Goal: Transaction & Acquisition: Purchase product/service

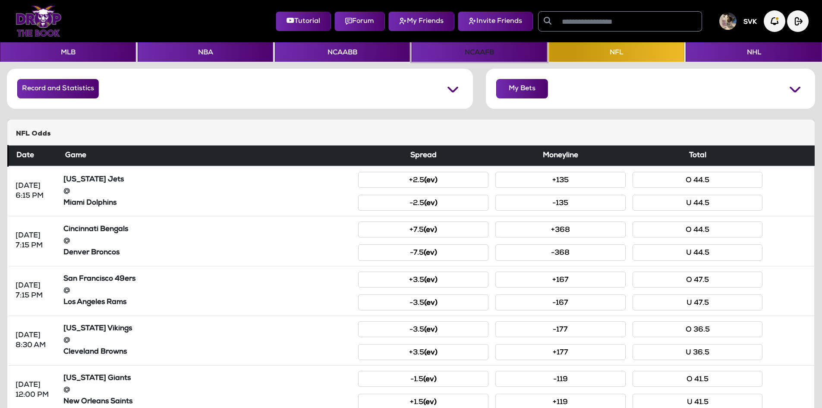
click at [521, 57] on button "NCAAFB" at bounding box center [478, 51] width 135 height 19
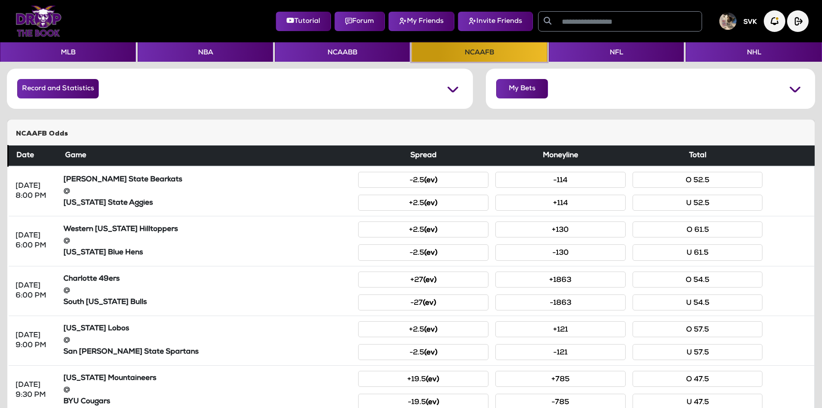
click at [522, 59] on button "NCAAFB" at bounding box center [478, 51] width 135 height 19
click at [791, 88] on img at bounding box center [794, 88] width 19 height 19
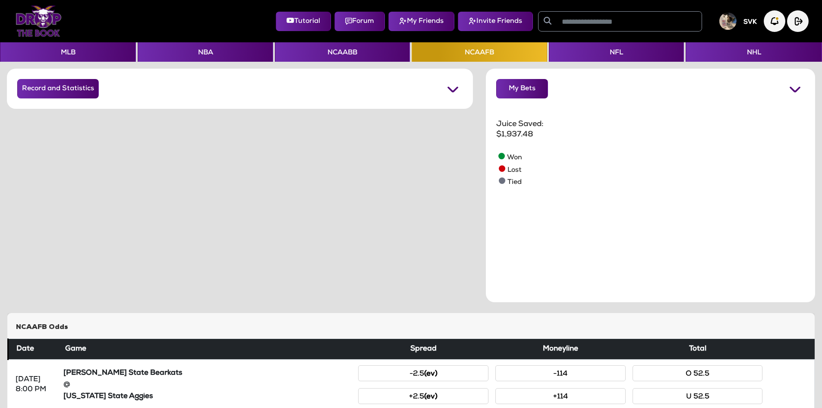
scroll to position [173, 241]
click at [789, 88] on img at bounding box center [794, 88] width 19 height 19
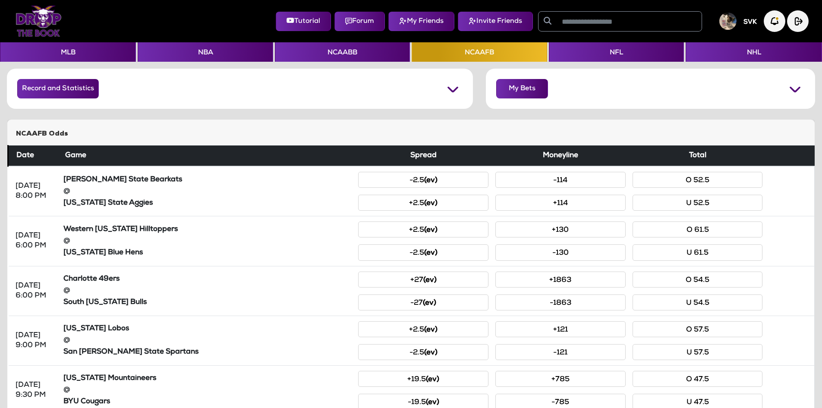
click at [32, 26] on img at bounding box center [39, 21] width 46 height 31
click at [48, 16] on img at bounding box center [39, 21] width 46 height 31
click at [526, 92] on button "My Bets" at bounding box center [522, 88] width 52 height 19
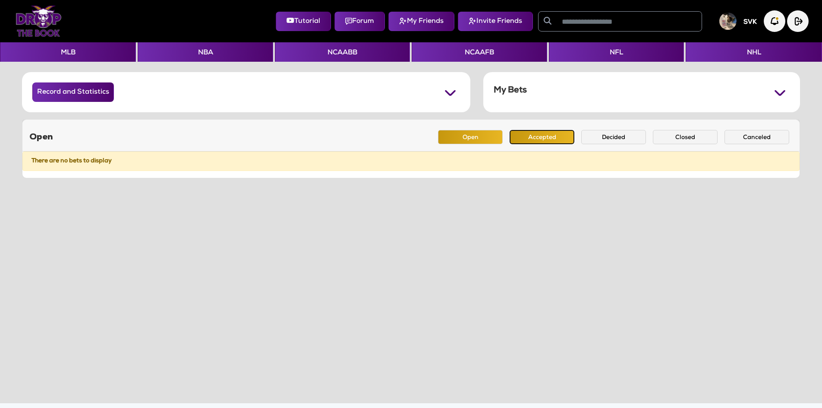
click at [552, 135] on button "Accepted" at bounding box center [541, 137] width 65 height 14
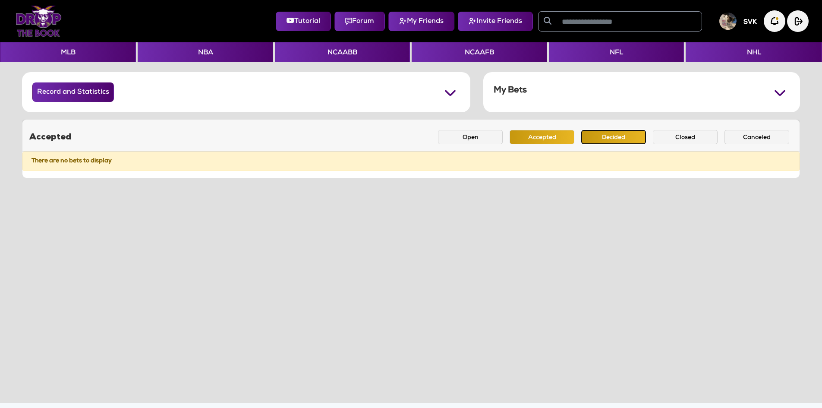
click at [600, 134] on button "Decided" at bounding box center [613, 137] width 65 height 14
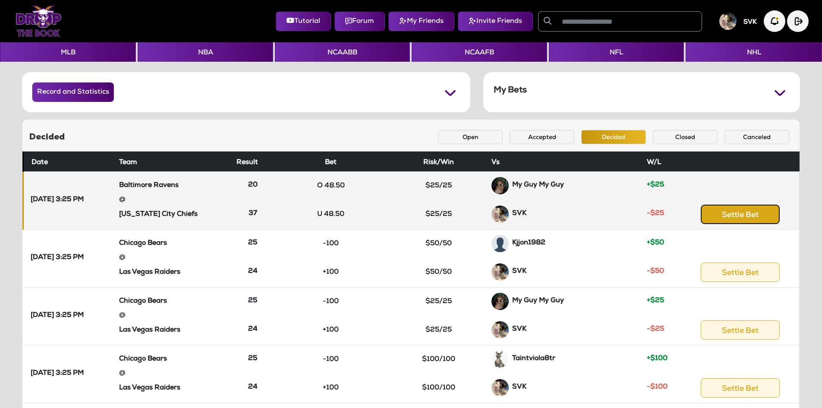
click at [756, 217] on button "Settle Bet" at bounding box center [739, 213] width 79 height 19
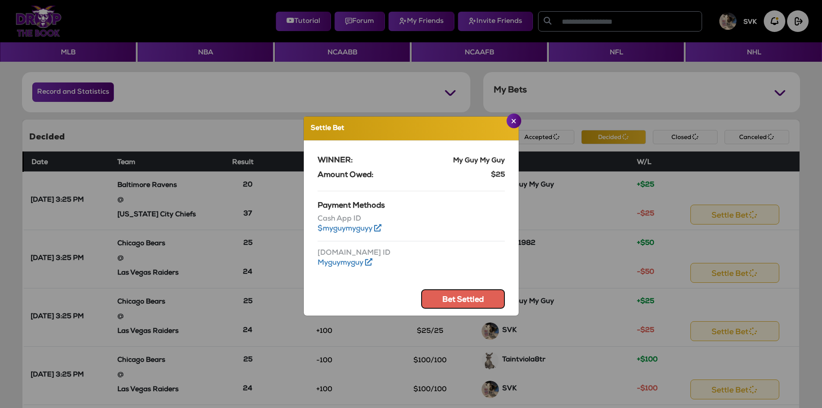
click at [442, 298] on button "Bet Settled" at bounding box center [463, 298] width 84 height 19
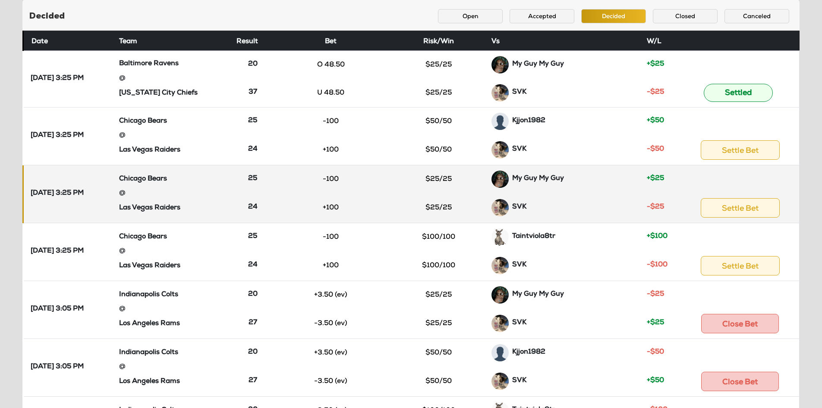
scroll to position [129, 0]
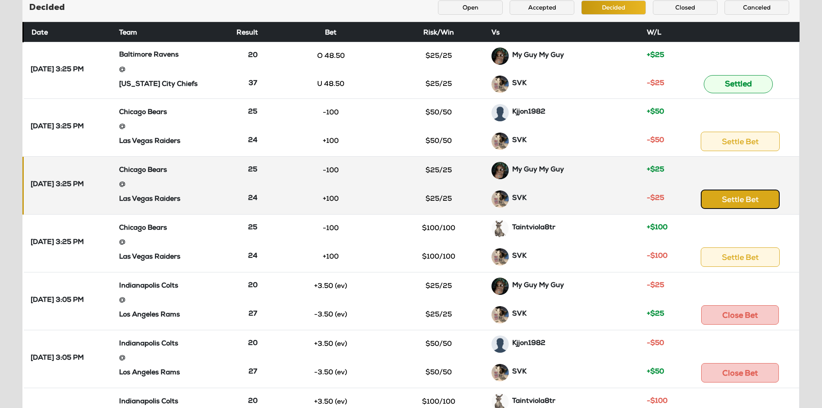
click at [723, 197] on button "Settle Bet" at bounding box center [739, 198] width 79 height 19
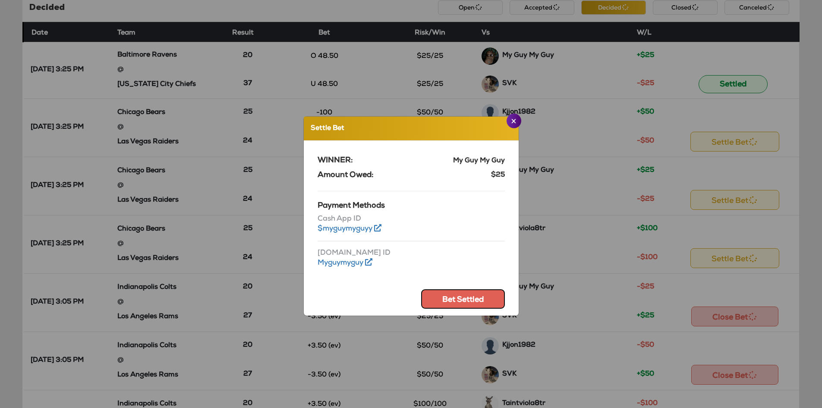
click at [463, 295] on button "Bet Settled" at bounding box center [463, 298] width 84 height 19
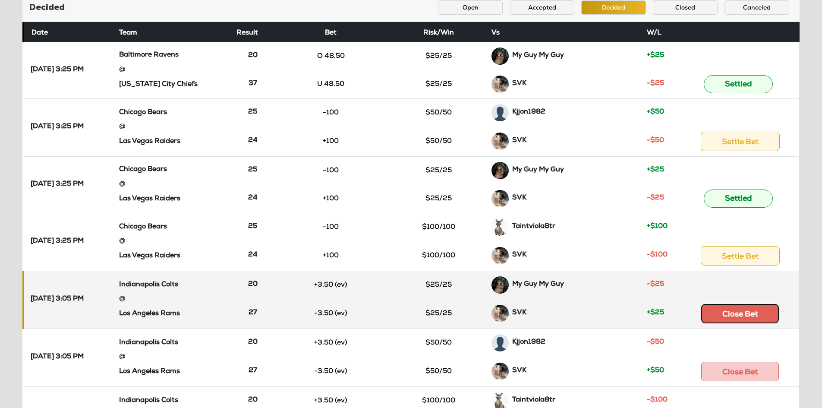
click at [750, 314] on button "Close Bet" at bounding box center [740, 313] width 78 height 19
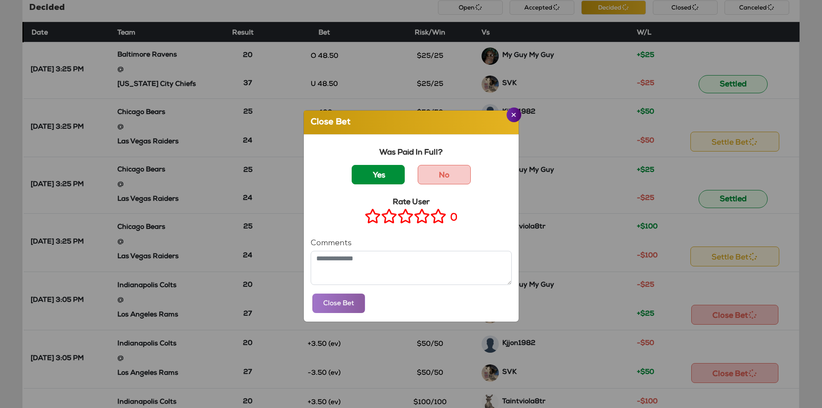
click at [384, 178] on label "Yes" at bounding box center [378, 174] width 53 height 19
click at [435, 213] on icon at bounding box center [438, 215] width 16 height 11
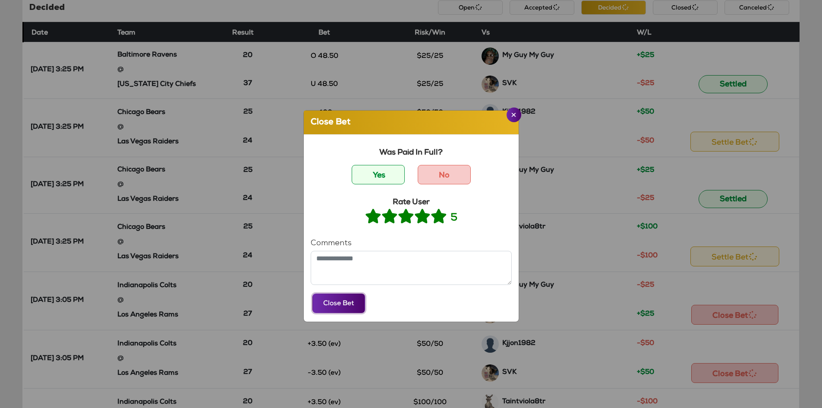
click at [335, 306] on button "Close Bet" at bounding box center [338, 302] width 53 height 19
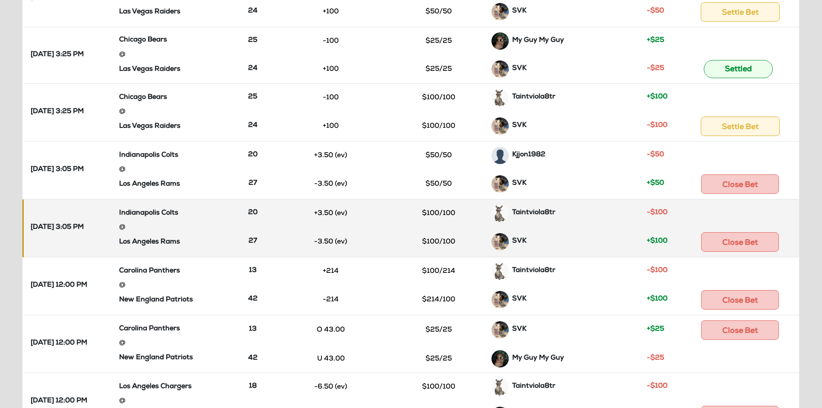
scroll to position [302, 0]
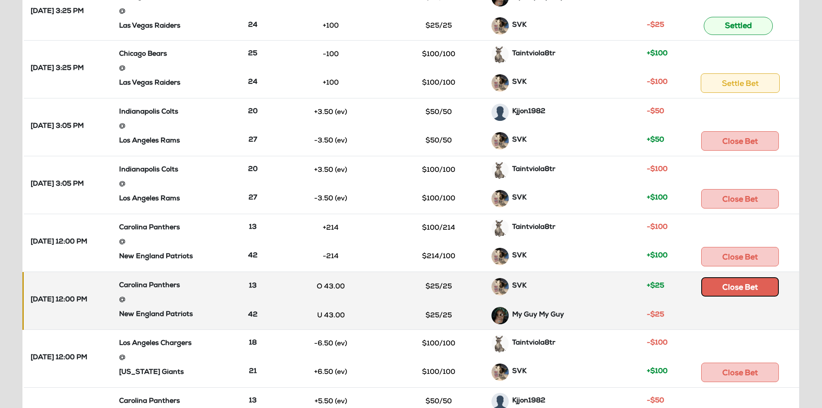
click at [749, 288] on button "Close Bet" at bounding box center [740, 286] width 78 height 19
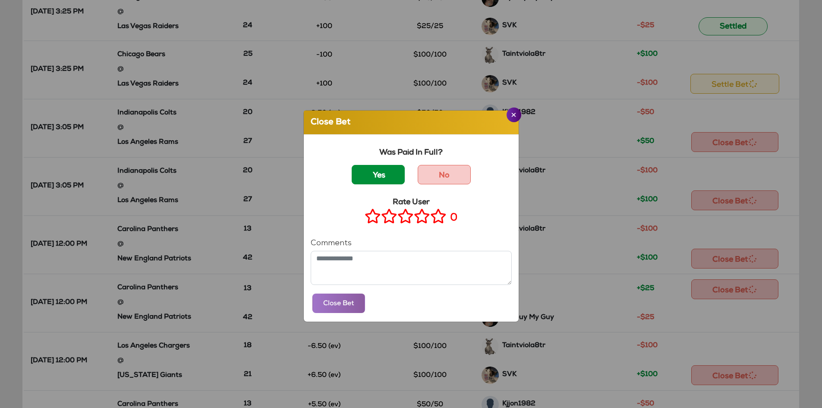
click at [390, 177] on label "Yes" at bounding box center [378, 174] width 53 height 19
click at [434, 220] on icon at bounding box center [438, 215] width 16 height 11
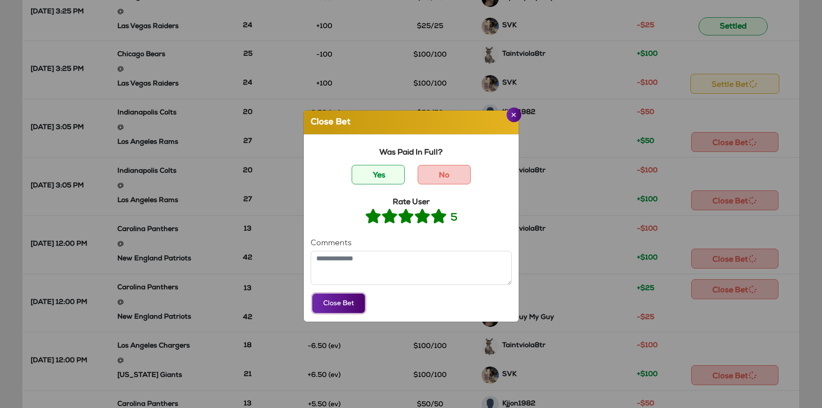
click at [352, 297] on button "Close Bet" at bounding box center [338, 302] width 53 height 19
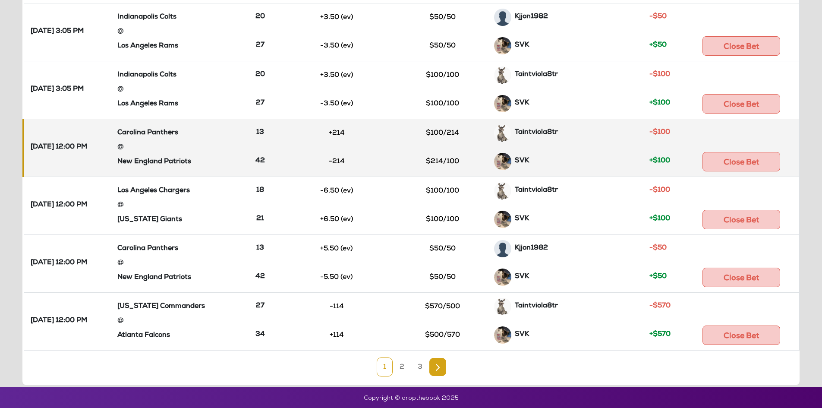
scroll to position [398, 0]
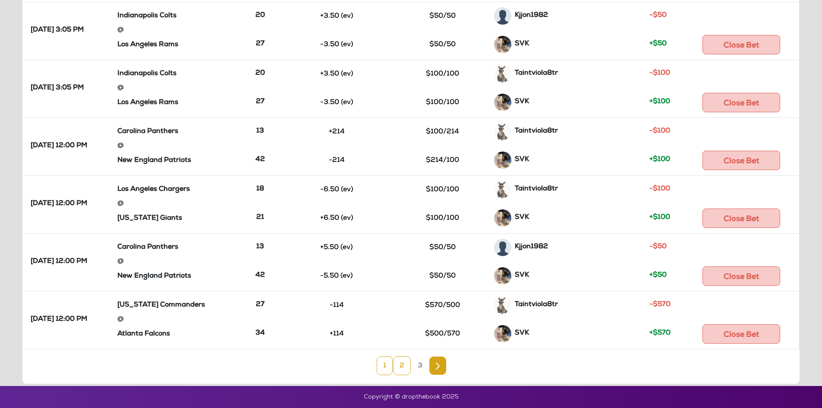
click at [398, 366] on link "2" at bounding box center [402, 365] width 18 height 19
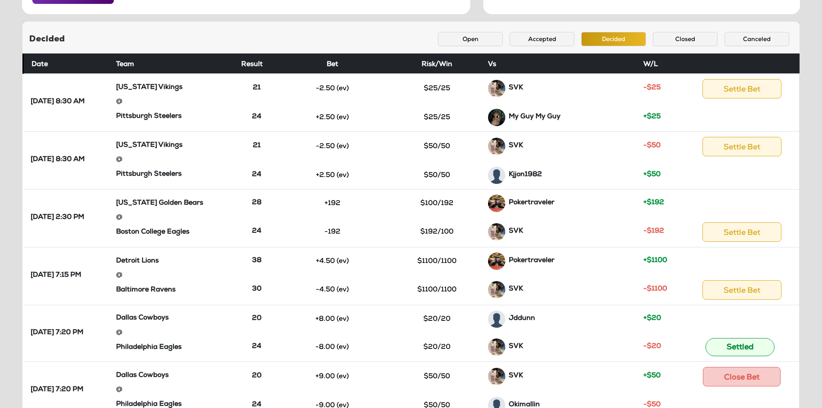
scroll to position [92, 0]
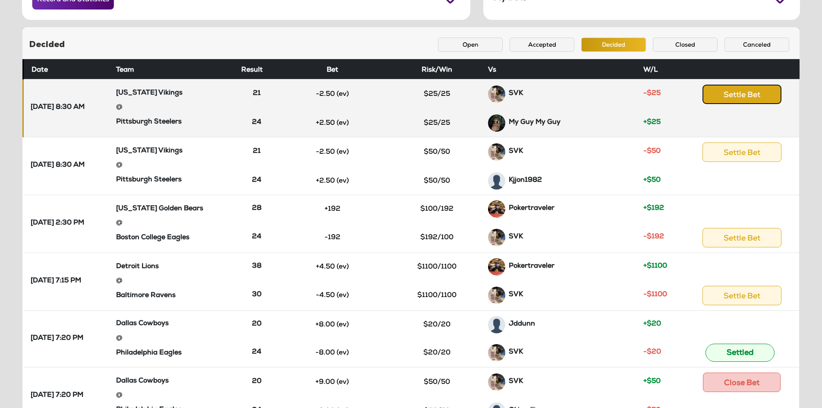
click at [724, 96] on button "Settle Bet" at bounding box center [741, 94] width 79 height 19
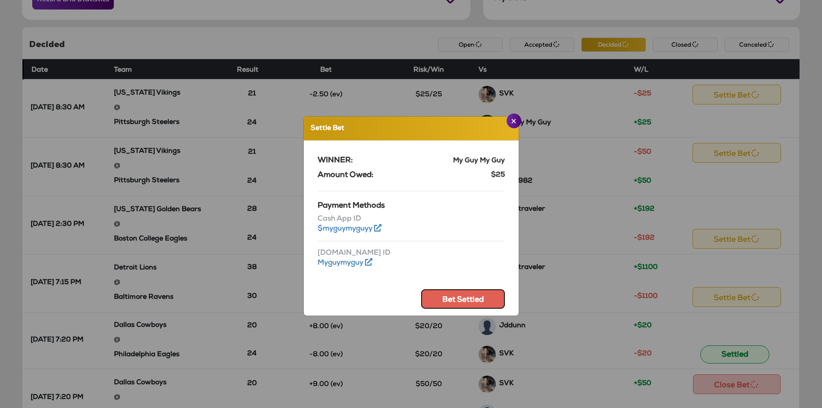
click at [452, 302] on button "Bet Settled" at bounding box center [463, 298] width 84 height 19
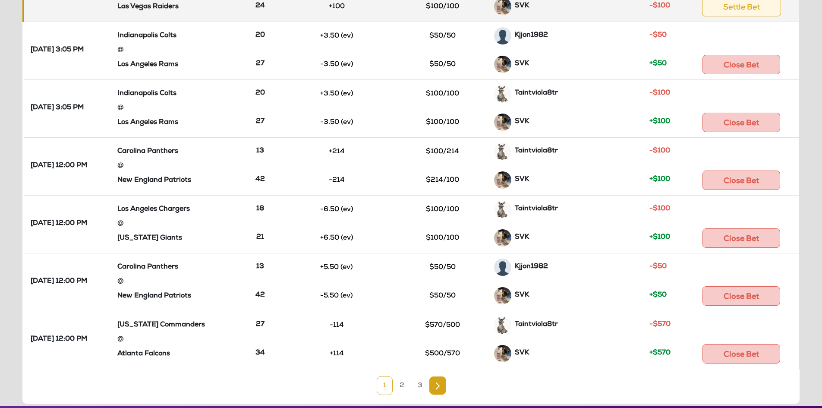
scroll to position [394, 0]
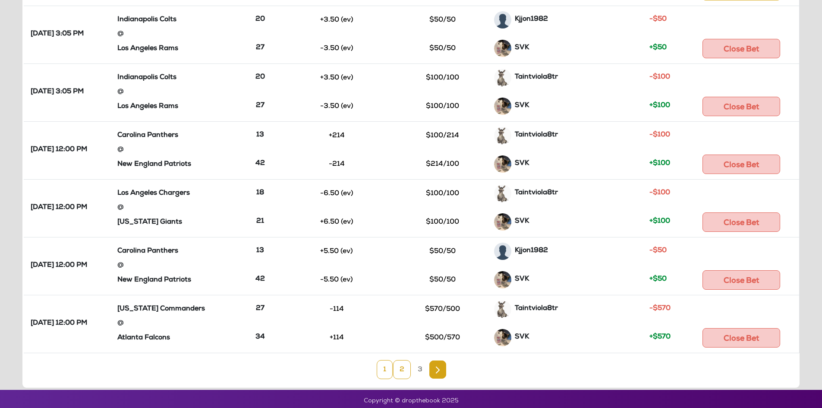
click at [403, 376] on link "2" at bounding box center [402, 369] width 18 height 19
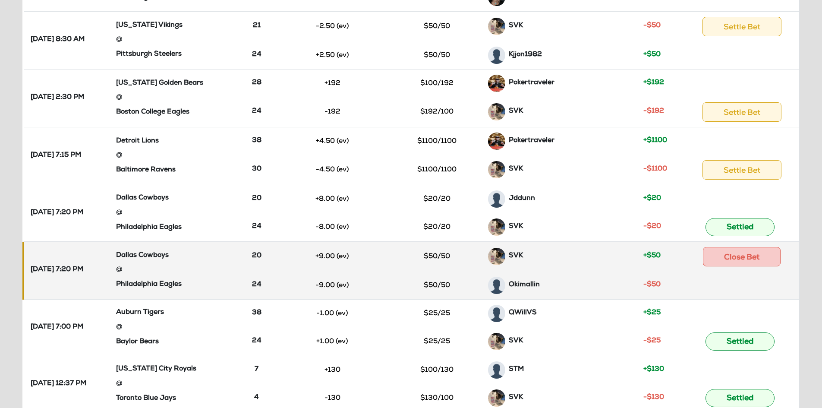
scroll to position [134, 0]
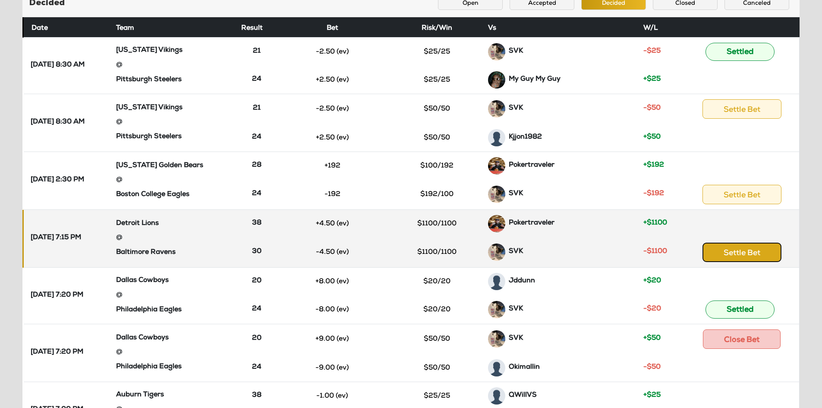
click at [749, 248] on button "Settle Bet" at bounding box center [741, 251] width 79 height 19
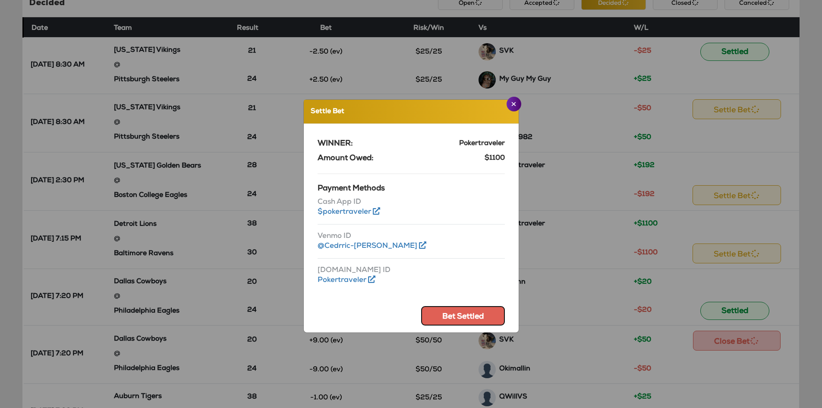
click at [462, 317] on button "Bet Settled" at bounding box center [463, 315] width 84 height 19
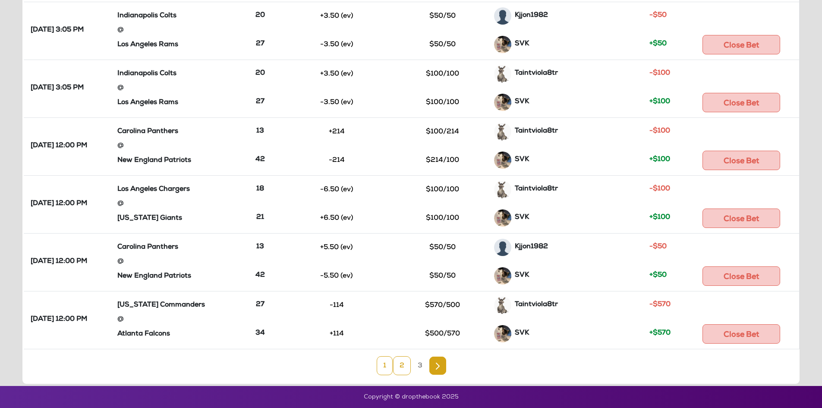
click at [396, 373] on link "2" at bounding box center [402, 365] width 18 height 19
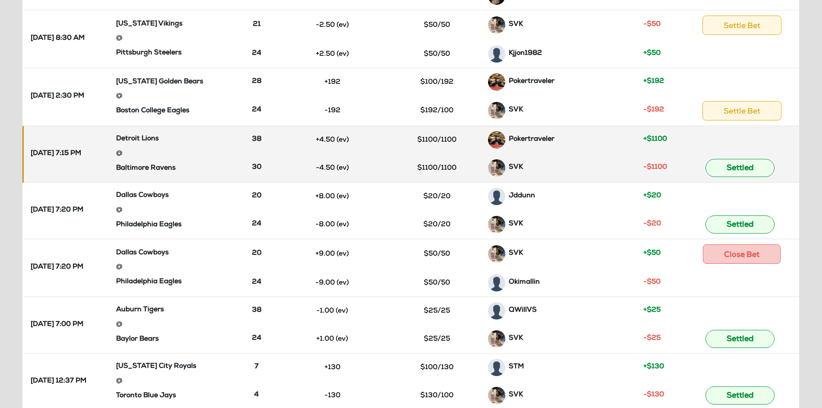
scroll to position [176, 0]
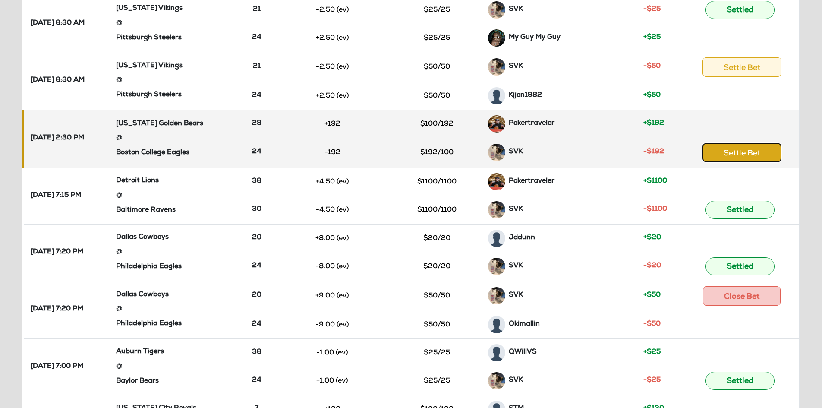
click at [740, 152] on button "Settle Bet" at bounding box center [741, 152] width 79 height 19
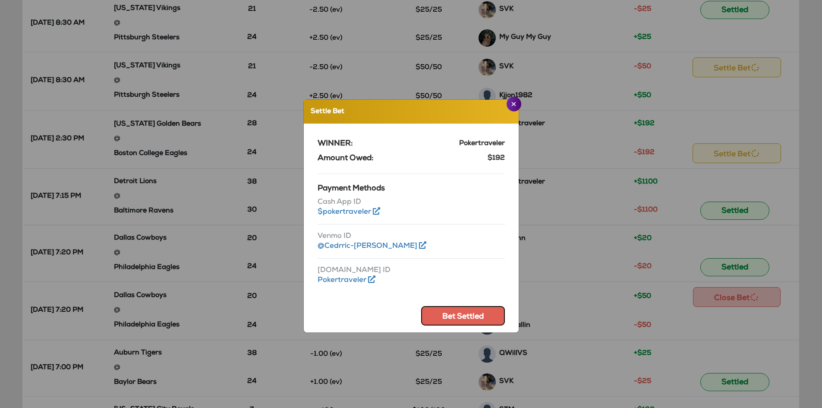
click at [470, 319] on button "Bet Settled" at bounding box center [463, 315] width 84 height 19
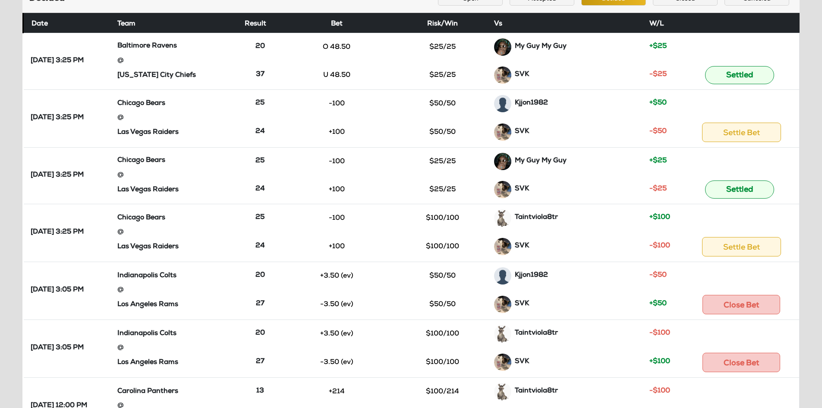
scroll to position [90, 0]
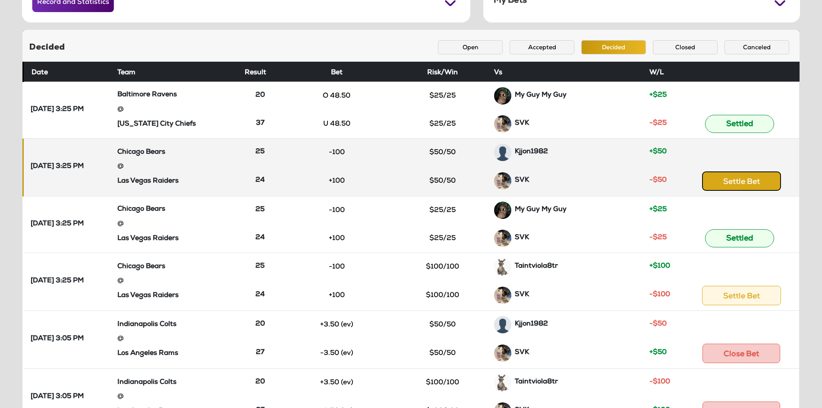
click at [751, 183] on button "Settle Bet" at bounding box center [741, 180] width 79 height 19
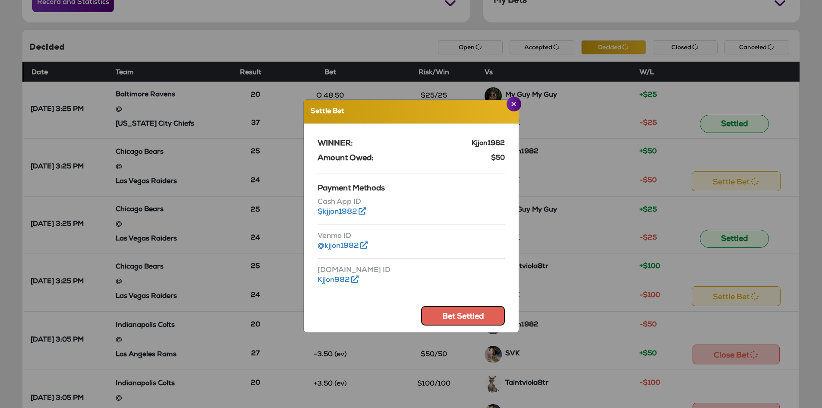
click at [463, 314] on button "Bet Settled" at bounding box center [463, 315] width 84 height 19
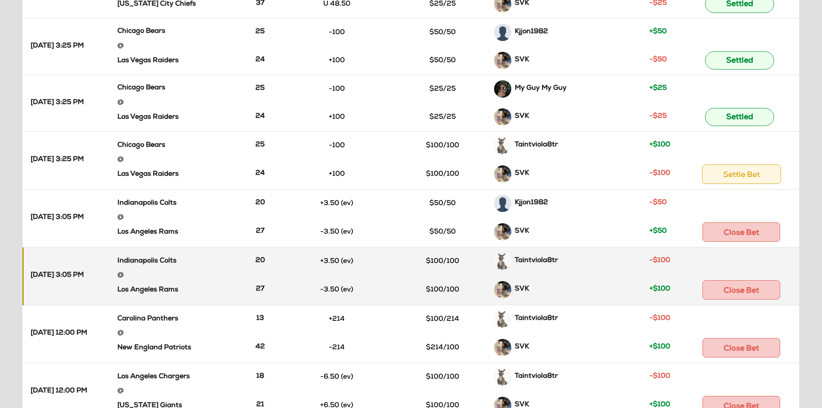
scroll to position [219, 0]
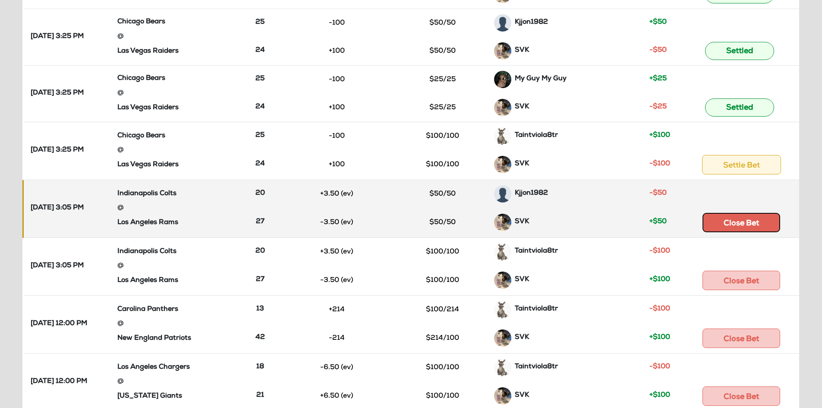
click at [724, 218] on button "Close Bet" at bounding box center [741, 222] width 78 height 19
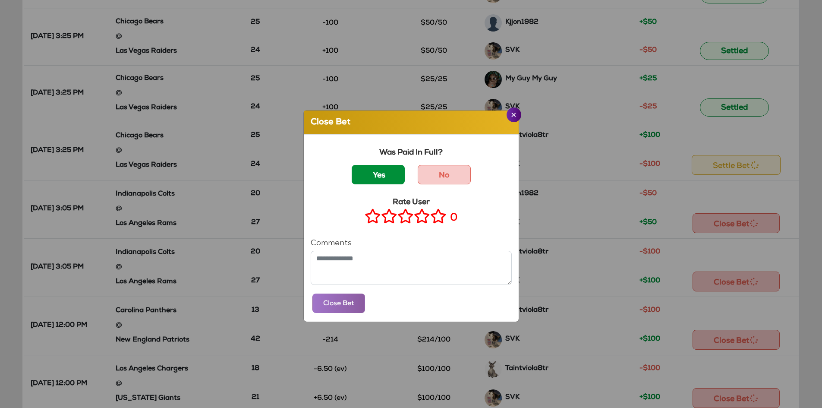
click at [367, 173] on label "Yes" at bounding box center [378, 174] width 53 height 19
click at [433, 220] on icon at bounding box center [438, 215] width 16 height 11
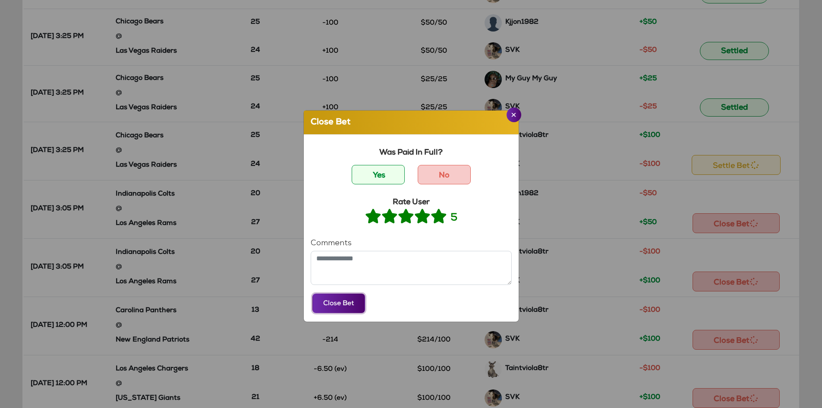
click at [344, 301] on button "Close Bet" at bounding box center [338, 302] width 53 height 19
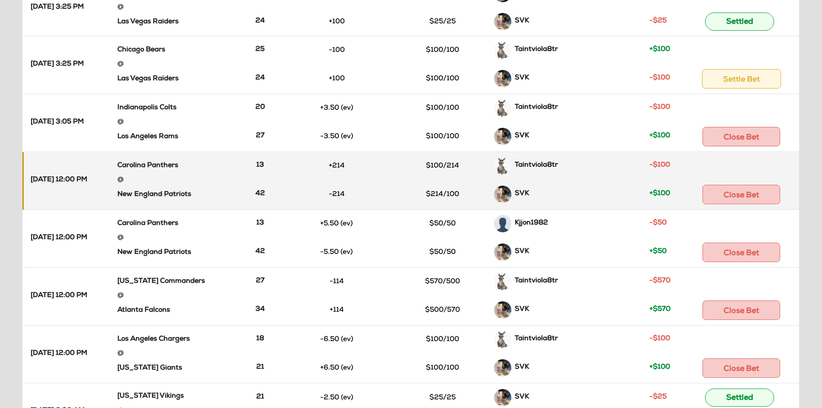
scroll to position [305, 0]
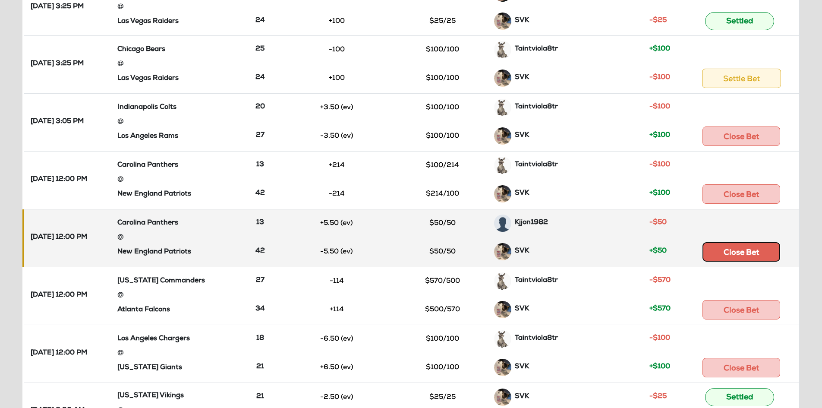
click at [730, 247] on button "Close Bet" at bounding box center [741, 251] width 78 height 19
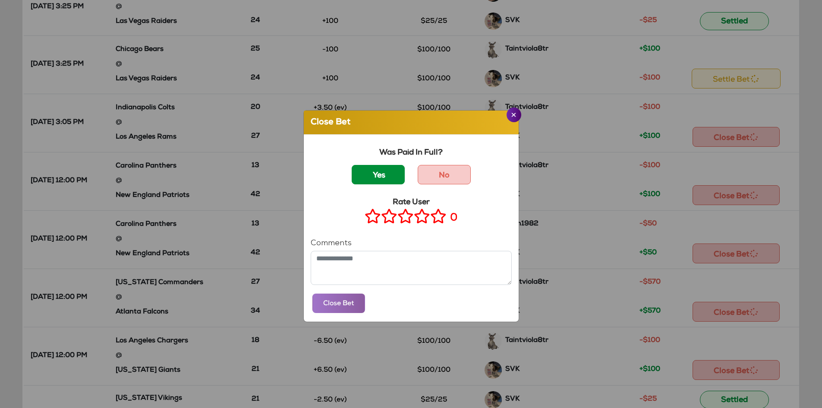
click at [389, 174] on label "Yes" at bounding box center [378, 174] width 53 height 19
click at [437, 216] on icon at bounding box center [438, 215] width 16 height 11
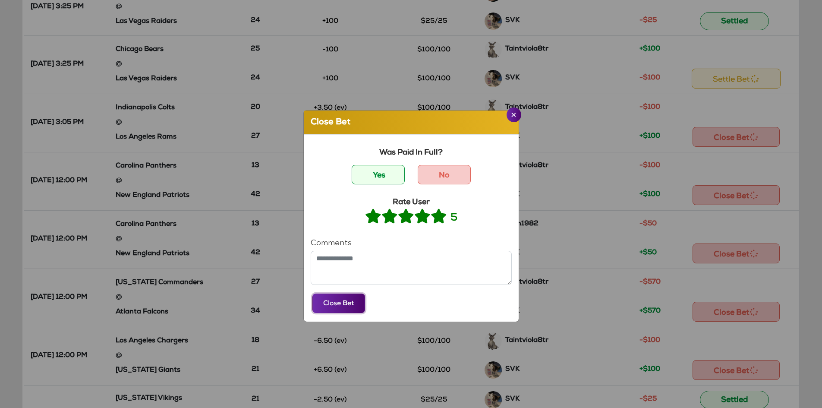
click at [338, 311] on button "Close Bet" at bounding box center [338, 302] width 53 height 19
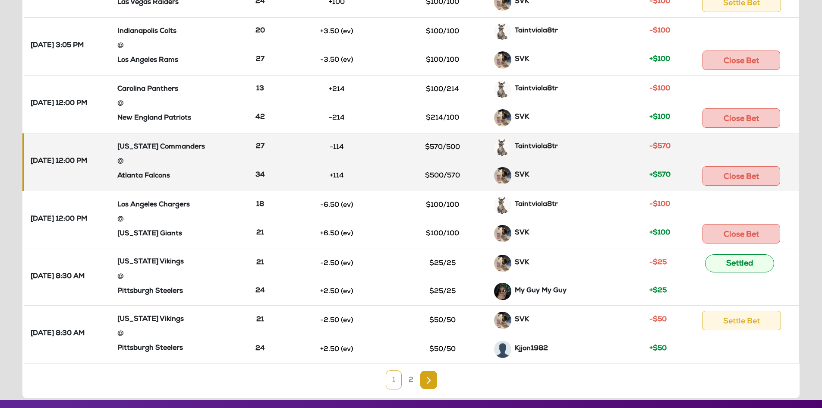
scroll to position [392, 0]
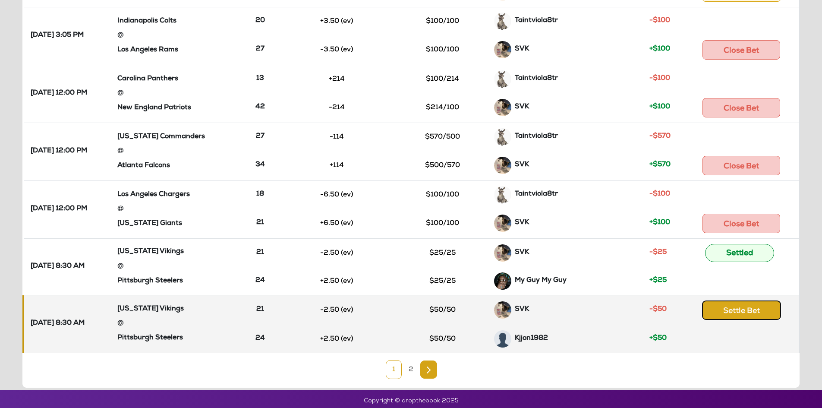
click at [756, 313] on button "Settle Bet" at bounding box center [741, 309] width 79 height 19
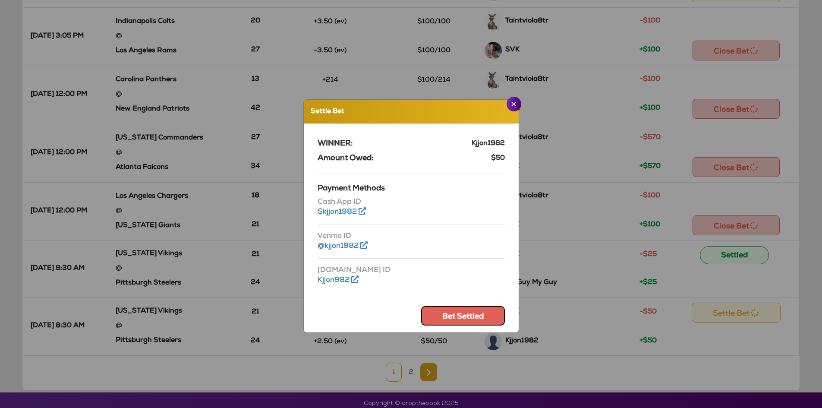
click at [457, 317] on button "Bet Settled" at bounding box center [463, 315] width 84 height 19
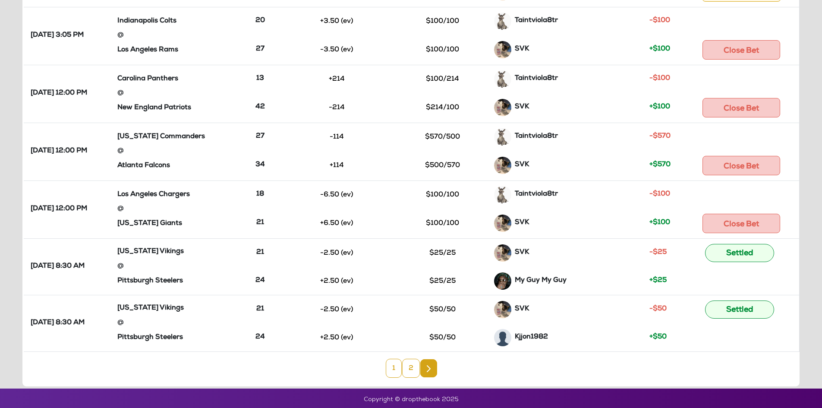
click at [411, 370] on link "2" at bounding box center [411, 367] width 18 height 19
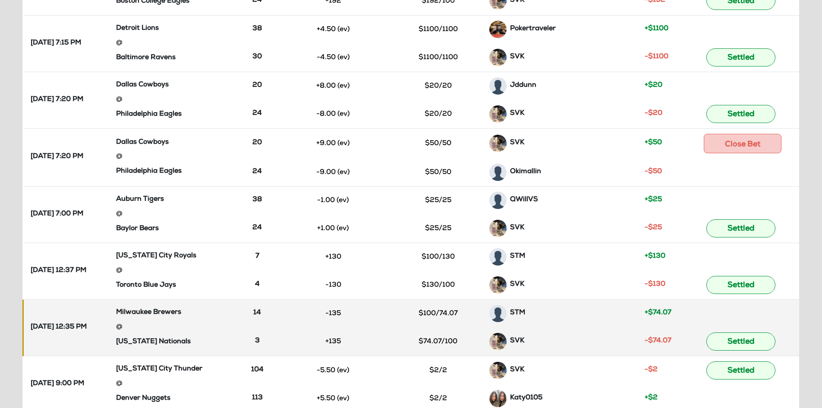
scroll to position [173, 0]
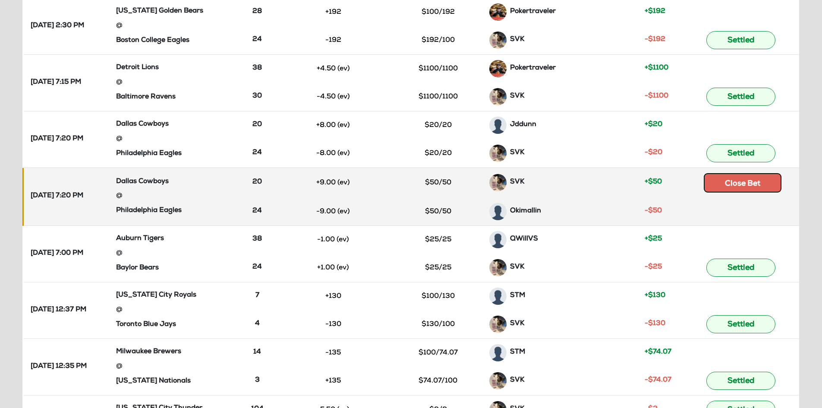
click at [732, 182] on button "Close Bet" at bounding box center [742, 182] width 78 height 19
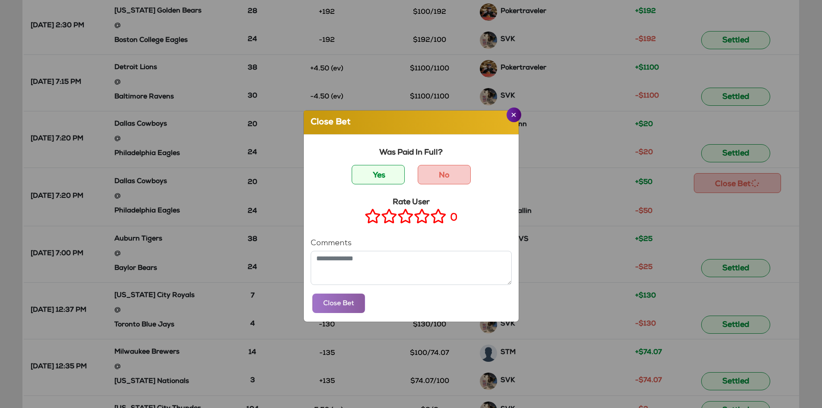
drag, startPoint x: 386, startPoint y: 173, endPoint x: 411, endPoint y: 195, distance: 33.0
click at [386, 173] on label "Yes" at bounding box center [378, 174] width 53 height 19
click at [436, 221] on icon at bounding box center [438, 215] width 16 height 11
click at [342, 307] on button "Close Bet" at bounding box center [338, 302] width 53 height 19
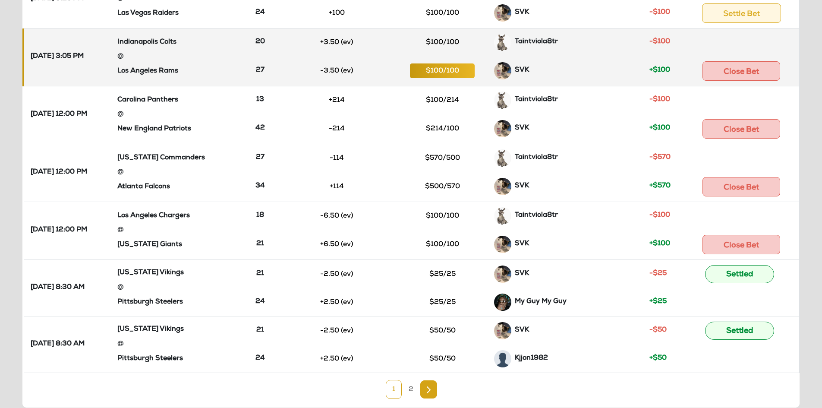
scroll to position [394, 0]
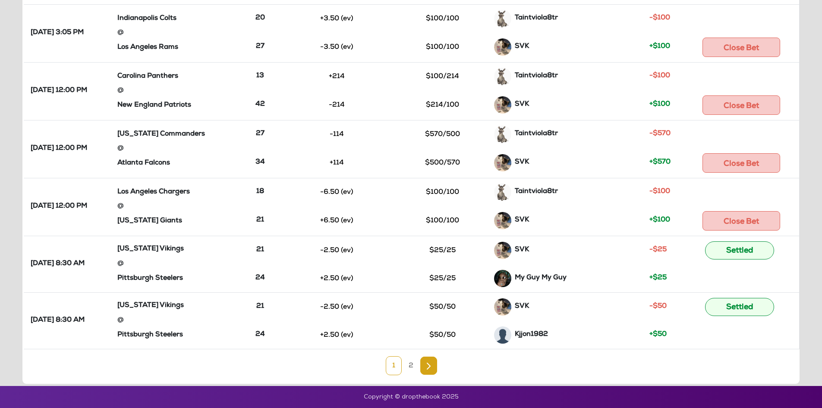
drag, startPoint x: 406, startPoint y: 370, endPoint x: 406, endPoint y: 360, distance: 10.4
click at [406, 370] on link "2" at bounding box center [411, 365] width 18 height 19
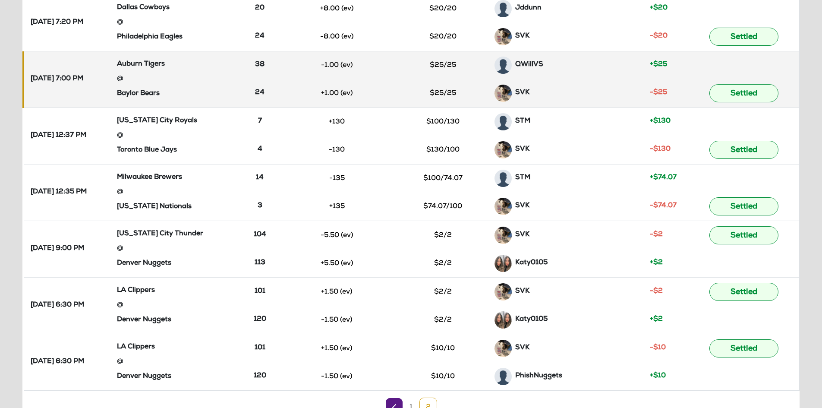
scroll to position [331, 0]
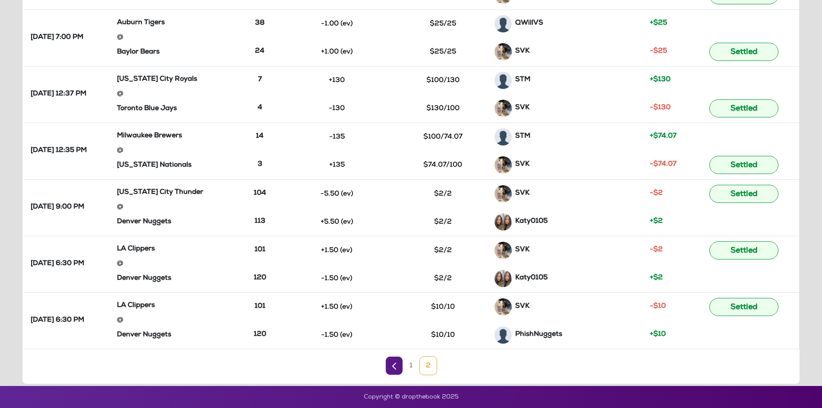
click at [413, 367] on link "1" at bounding box center [411, 365] width 16 height 19
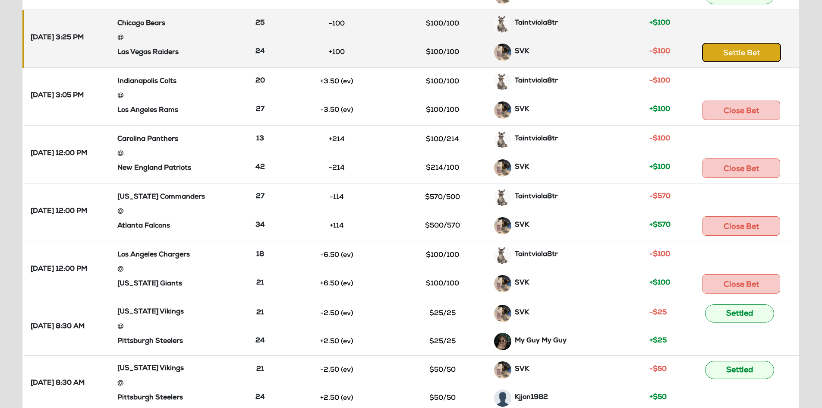
click at [750, 54] on button "Settle Bet" at bounding box center [741, 52] width 79 height 19
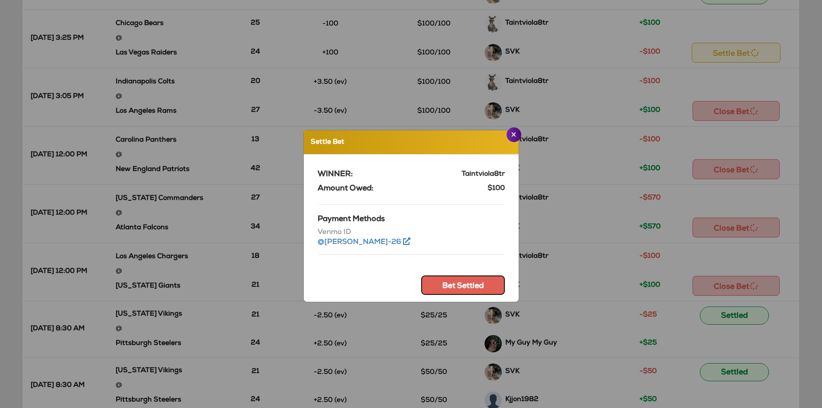
click at [471, 289] on button "Bet Settled" at bounding box center [463, 284] width 84 height 19
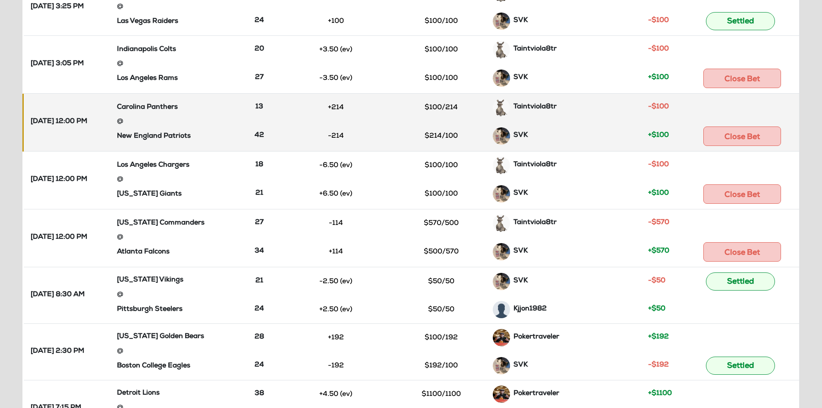
scroll to position [245, 0]
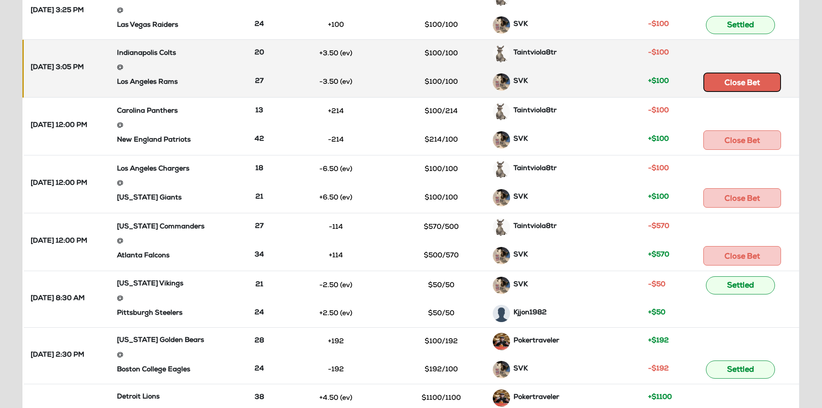
click at [737, 76] on button "Close Bet" at bounding box center [742, 81] width 78 height 19
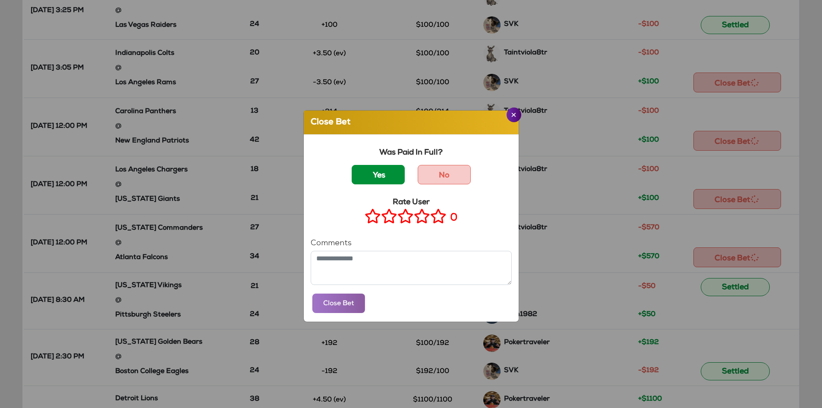
click at [386, 176] on label "Yes" at bounding box center [378, 174] width 53 height 19
click at [432, 220] on icon at bounding box center [438, 215] width 16 height 11
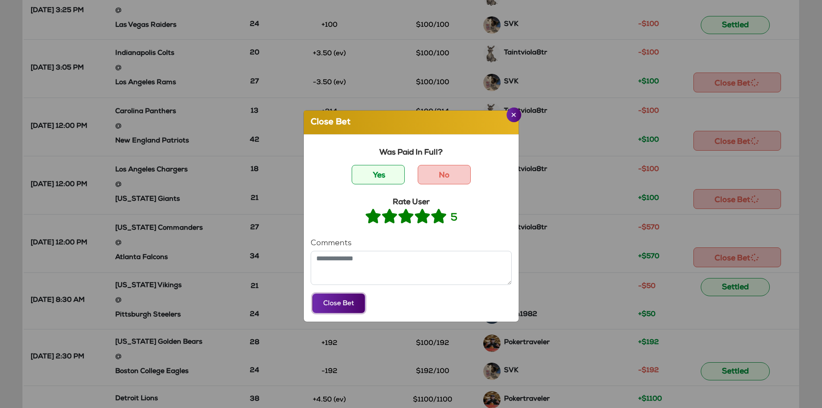
click at [338, 299] on button "Close Bet" at bounding box center [338, 302] width 53 height 19
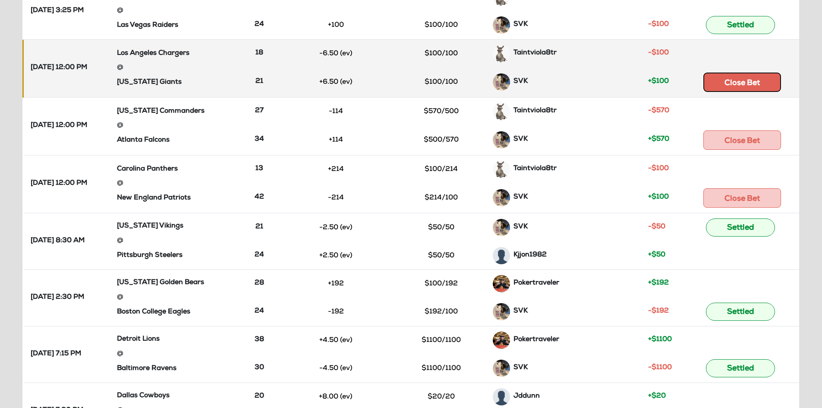
click at [738, 76] on button "Close Bet" at bounding box center [742, 81] width 78 height 19
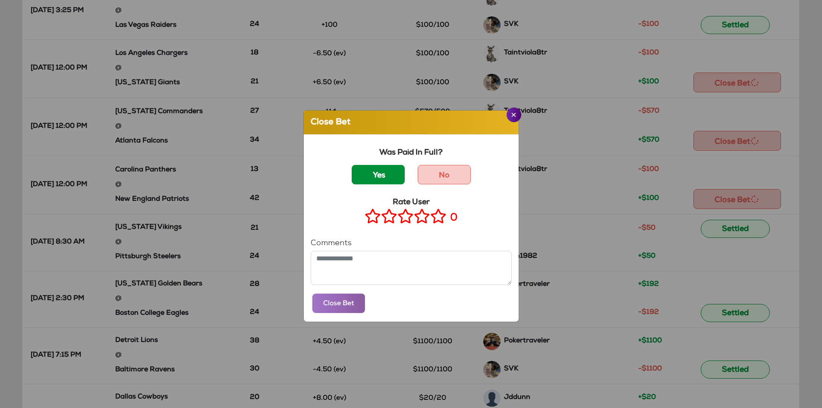
click at [375, 172] on label "Yes" at bounding box center [378, 174] width 53 height 19
click at [434, 217] on icon at bounding box center [438, 215] width 16 height 11
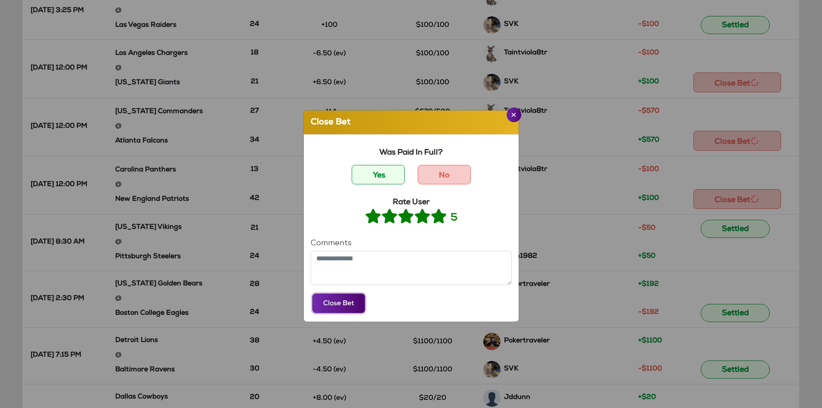
click at [345, 305] on button "Close Bet" at bounding box center [338, 302] width 53 height 19
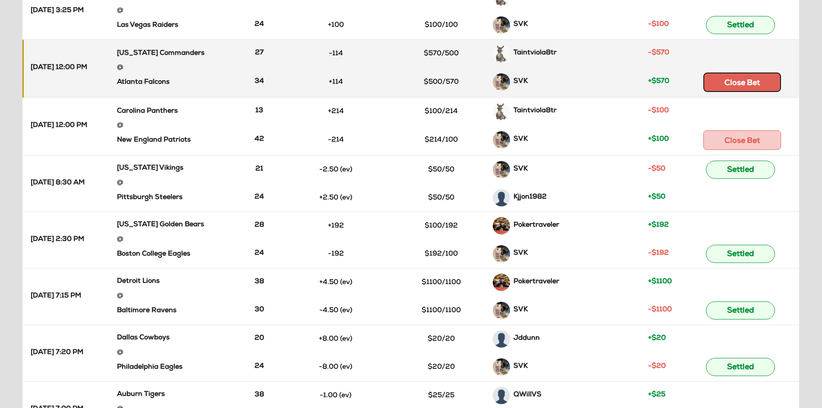
click at [737, 78] on button "Close Bet" at bounding box center [742, 81] width 78 height 19
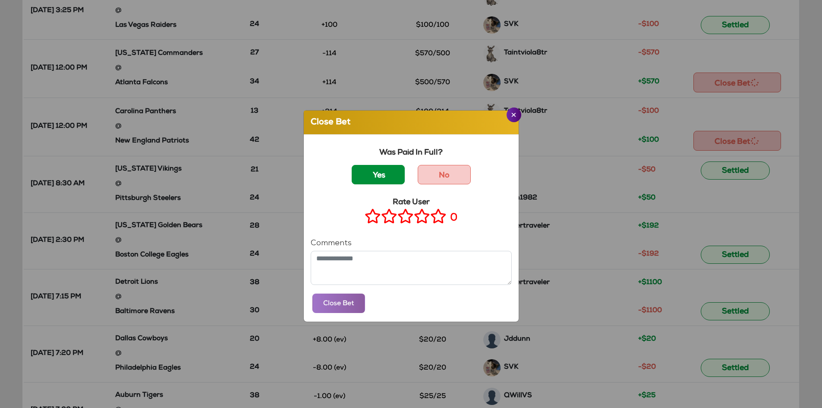
click at [377, 177] on label "Yes" at bounding box center [378, 174] width 53 height 19
click at [432, 215] on icon at bounding box center [438, 215] width 16 height 11
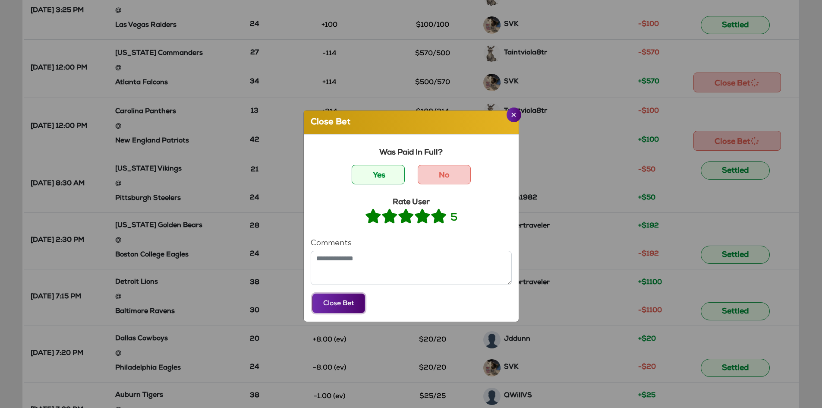
drag, startPoint x: 342, startPoint y: 301, endPoint x: 388, endPoint y: 245, distance: 72.0
click at [342, 300] on button "Close Bet" at bounding box center [338, 302] width 53 height 19
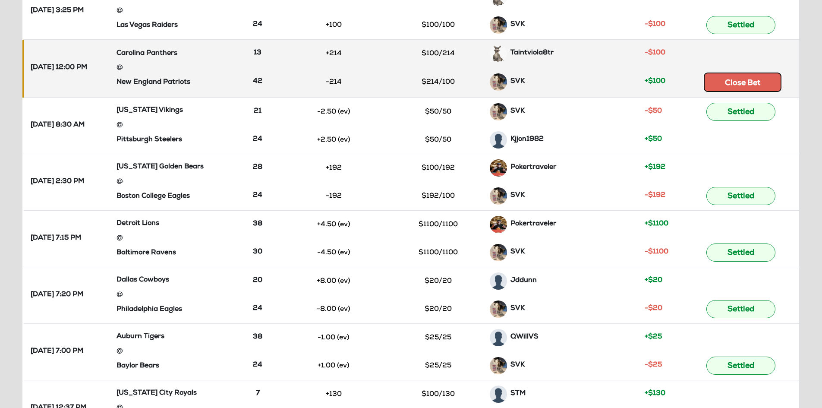
click at [737, 84] on button "Close Bet" at bounding box center [742, 81] width 78 height 19
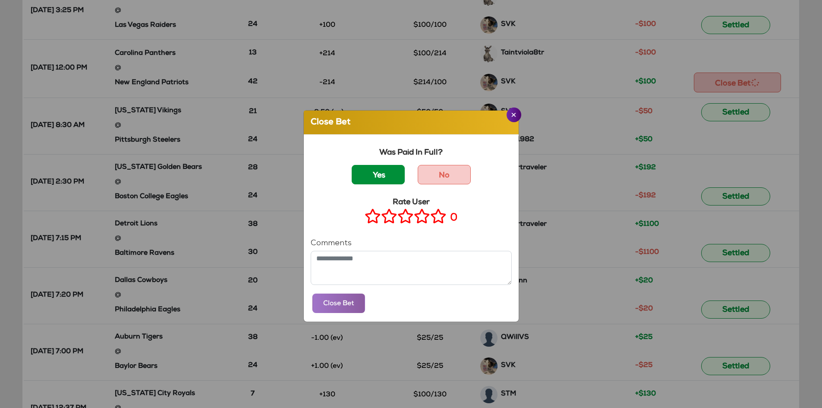
click at [380, 176] on label "Yes" at bounding box center [378, 174] width 53 height 19
click at [431, 218] on icon at bounding box center [438, 215] width 16 height 11
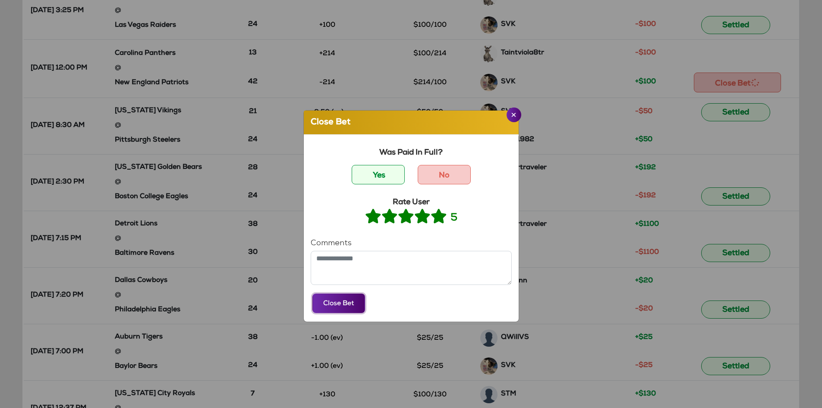
click at [352, 299] on button "Close Bet" at bounding box center [338, 302] width 53 height 19
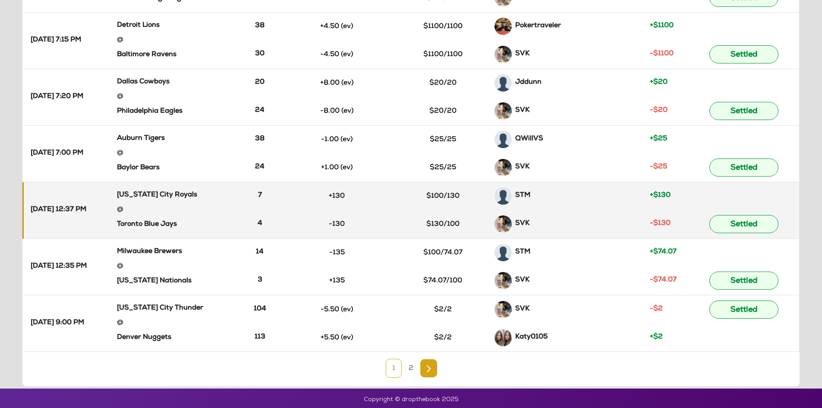
scroll to position [388, 0]
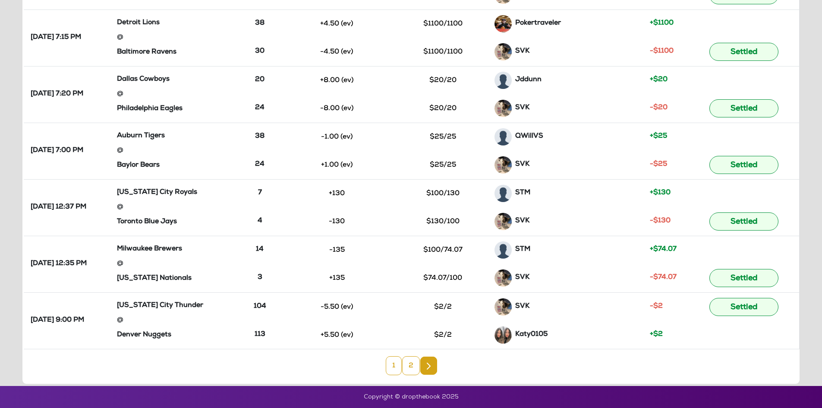
click at [407, 364] on link "2" at bounding box center [411, 365] width 18 height 19
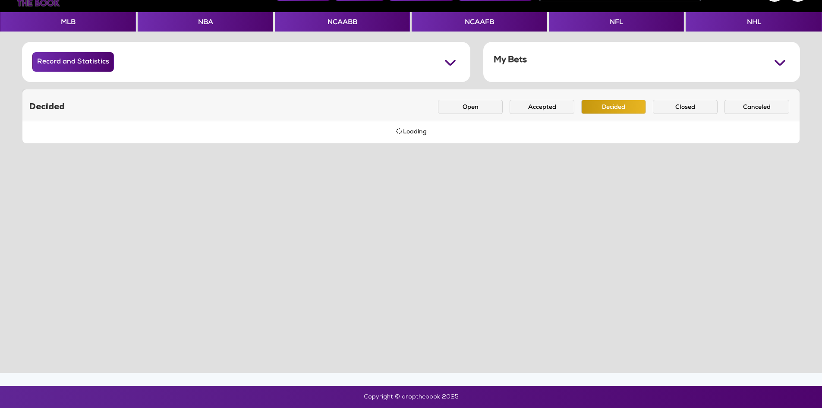
scroll to position [30, 0]
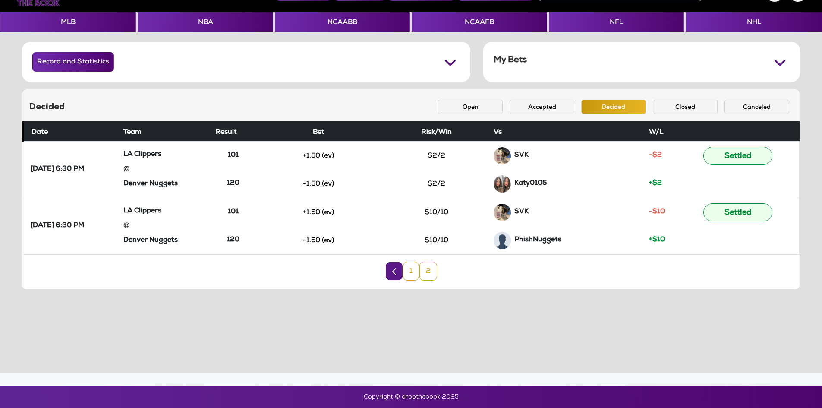
click at [407, 270] on link "1" at bounding box center [411, 270] width 16 height 19
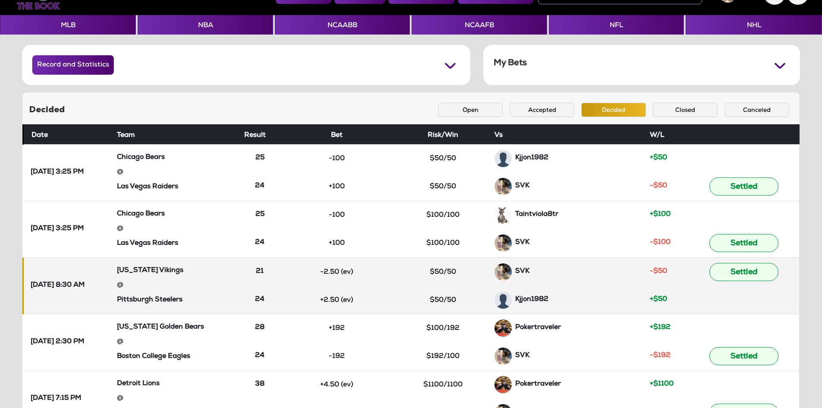
scroll to position [0, 0]
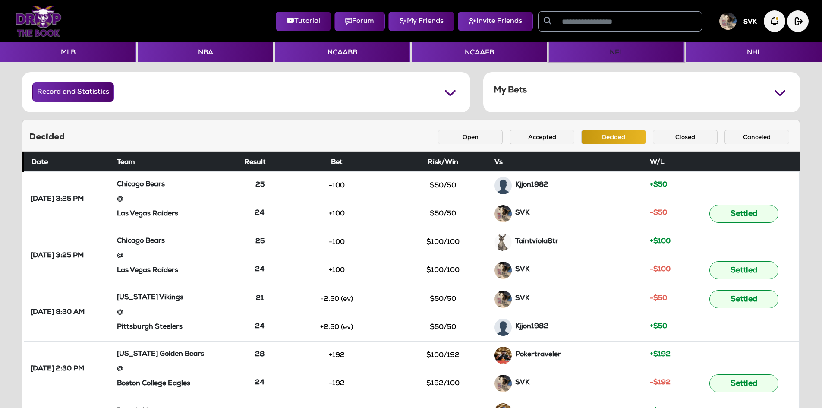
click at [594, 55] on button "NFL" at bounding box center [616, 51] width 135 height 19
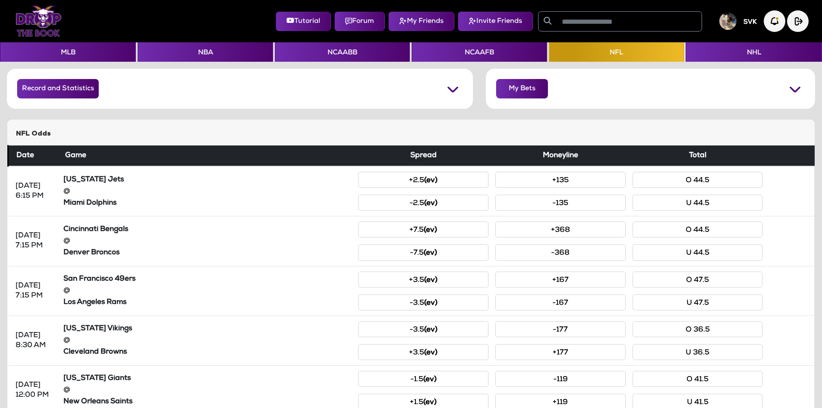
scroll to position [43, 0]
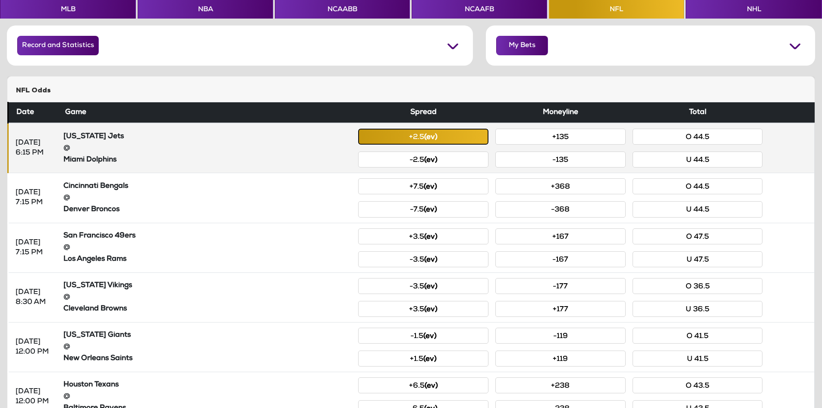
click at [422, 135] on button "+2.5 (ev)" at bounding box center [423, 137] width 130 height 16
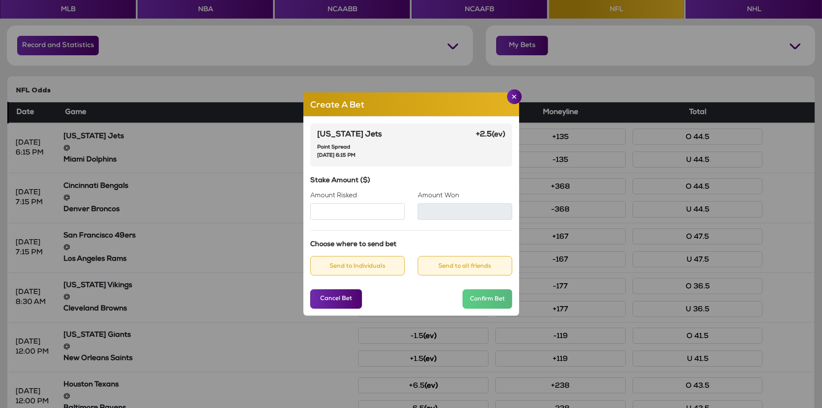
click at [357, 206] on input "Amount Risked" at bounding box center [357, 211] width 94 height 16
type input "**"
click at [367, 265] on button "Send to Individuals" at bounding box center [357, 265] width 94 height 19
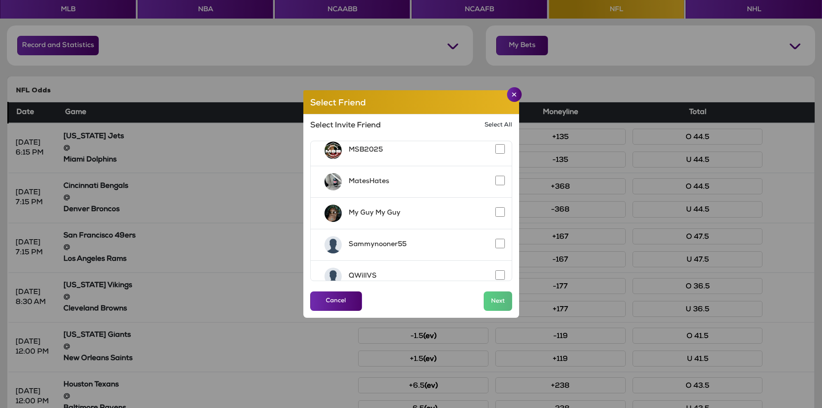
scroll to position [259, 0]
click at [494, 298] on button "Next" at bounding box center [497, 300] width 28 height 19
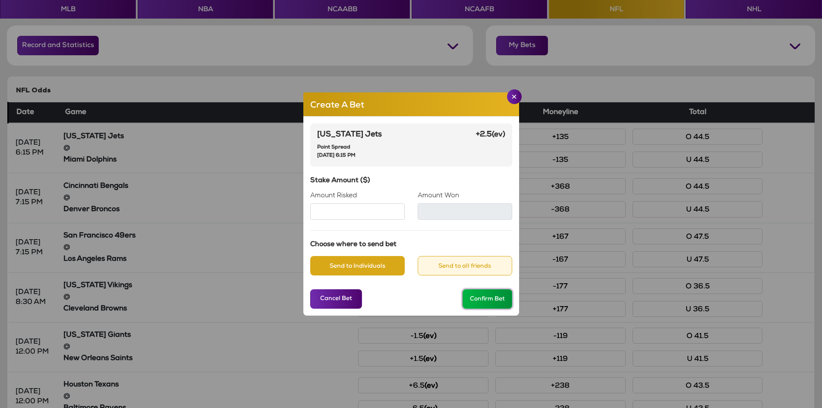
click at [480, 299] on button "Confirm Bet" at bounding box center [487, 298] width 50 height 19
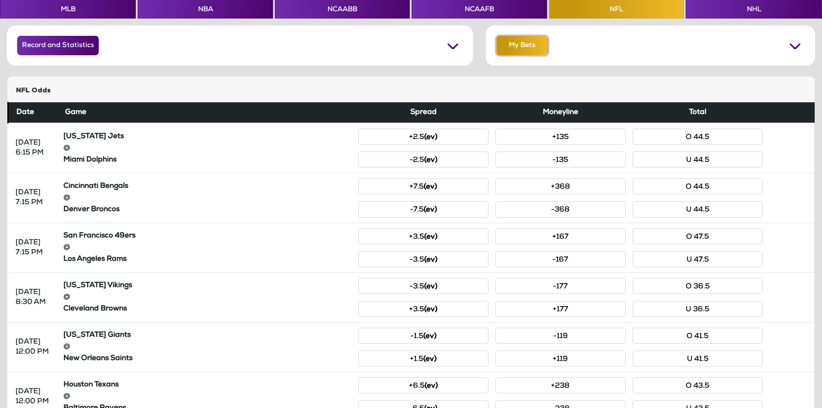
click at [518, 47] on button "My Bets" at bounding box center [522, 45] width 52 height 19
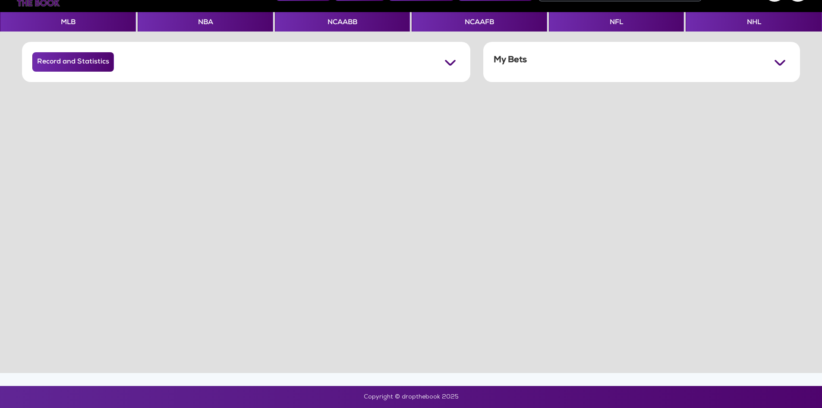
scroll to position [30, 0]
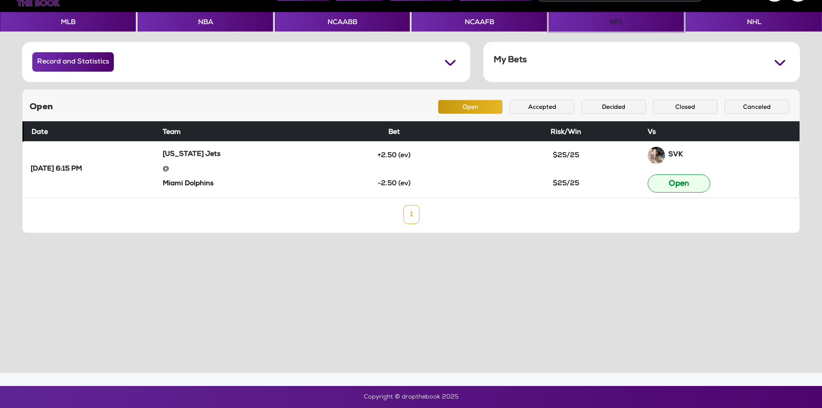
click at [590, 22] on button "NFL" at bounding box center [616, 21] width 135 height 19
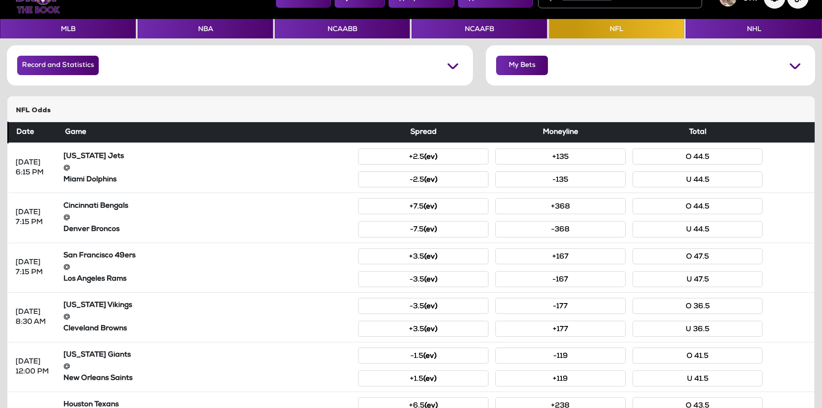
scroll to position [43, 0]
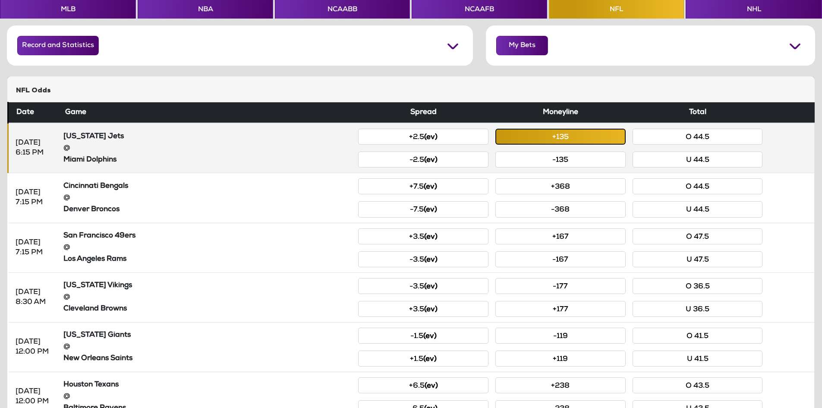
click at [542, 138] on button "+135" at bounding box center [560, 137] width 130 height 16
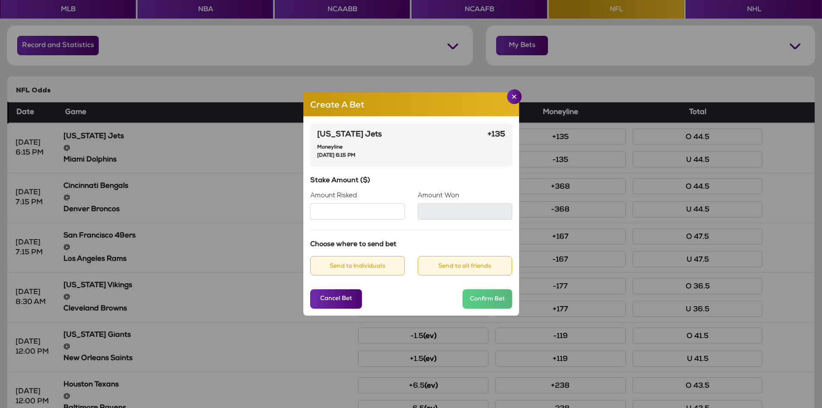
click at [361, 212] on input "Amount Risked" at bounding box center [357, 211] width 94 height 16
type input "**"
type input "****"
click at [389, 267] on button "Send to Individuals" at bounding box center [357, 265] width 94 height 19
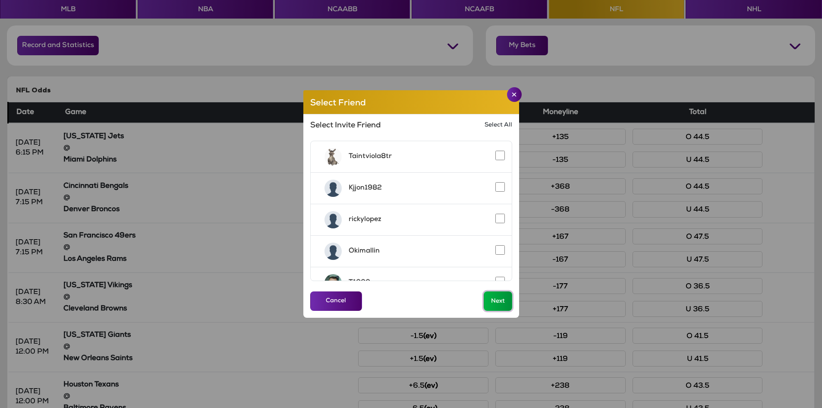
click at [499, 296] on button "Next" at bounding box center [497, 300] width 28 height 19
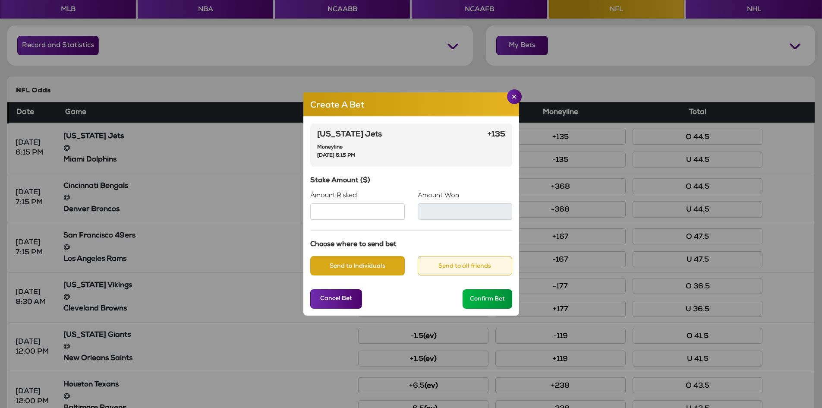
click at [335, 212] on input "**" at bounding box center [357, 211] width 94 height 16
type input "*"
type input "**"
click at [436, 233] on div "[US_STATE] Jets Moneyline [DATE] 6:15 PM +135 Stake Amount ($) Amount Risked **…" at bounding box center [411, 215] width 216 height 199
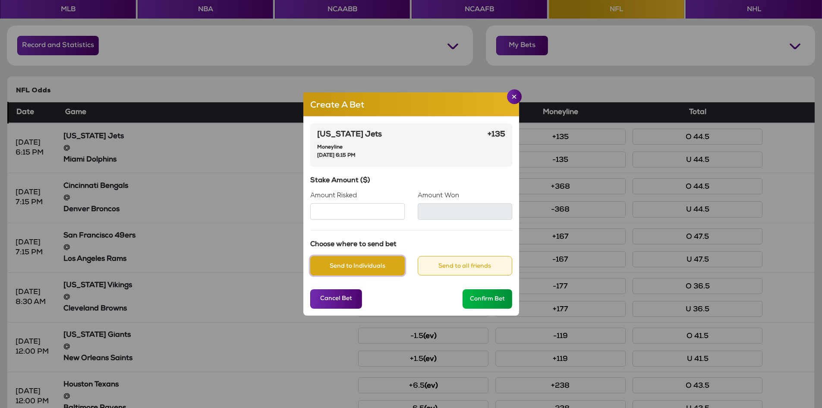
click at [367, 264] on button "Send to Individuals" at bounding box center [357, 265] width 94 height 19
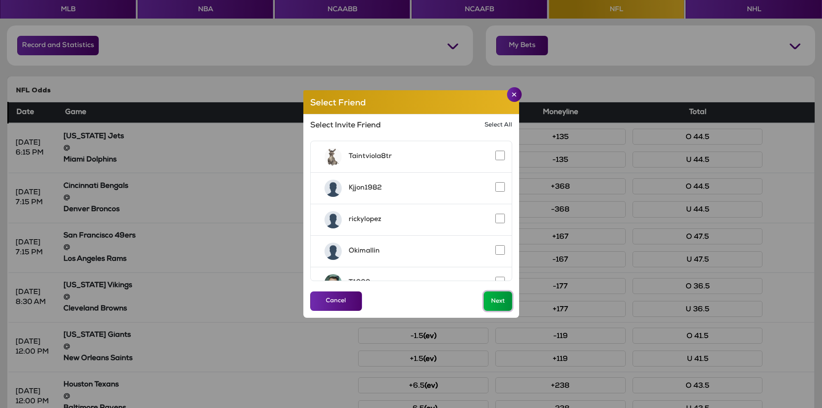
click at [502, 298] on button "Next" at bounding box center [497, 300] width 28 height 19
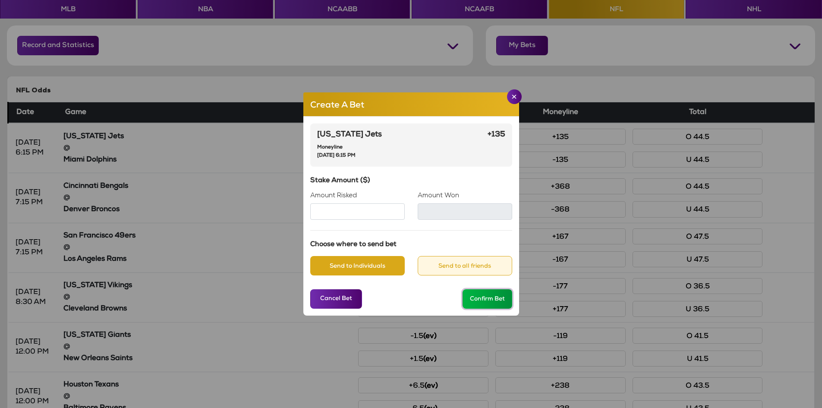
click at [488, 300] on button "Confirm Bet" at bounding box center [487, 298] width 50 height 19
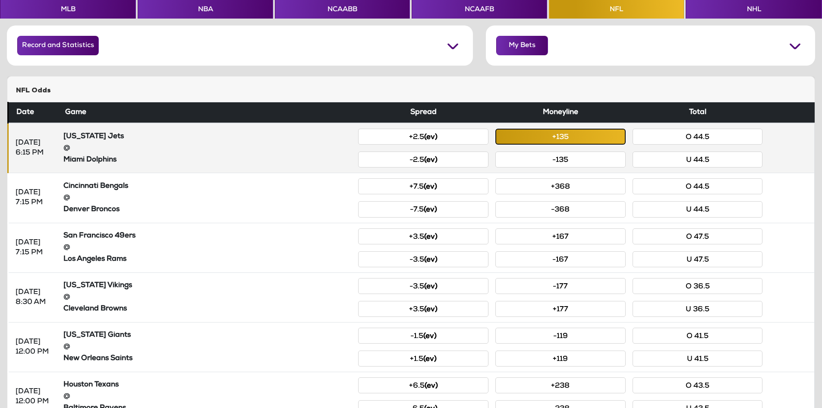
click at [568, 135] on button "+135" at bounding box center [560, 137] width 130 height 16
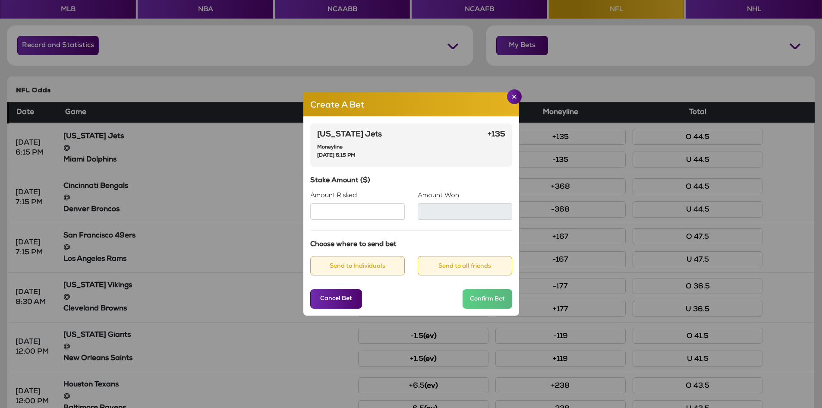
click at [383, 212] on input "Amount Risked" at bounding box center [357, 211] width 94 height 16
type input "***"
click at [364, 265] on button "Send to Individuals" at bounding box center [357, 265] width 94 height 19
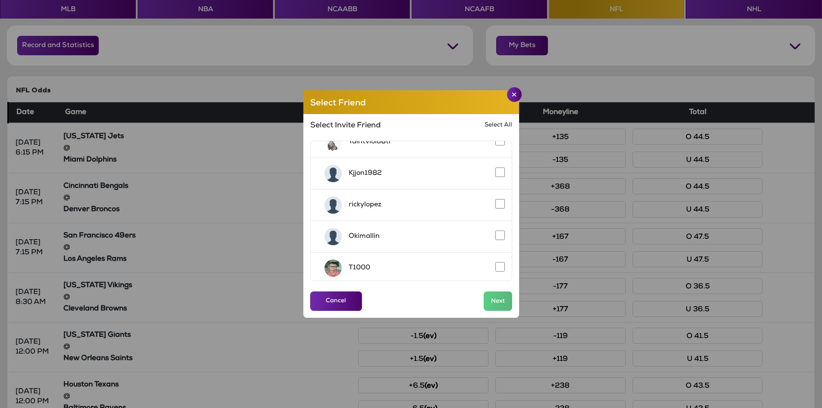
scroll to position [0, 0]
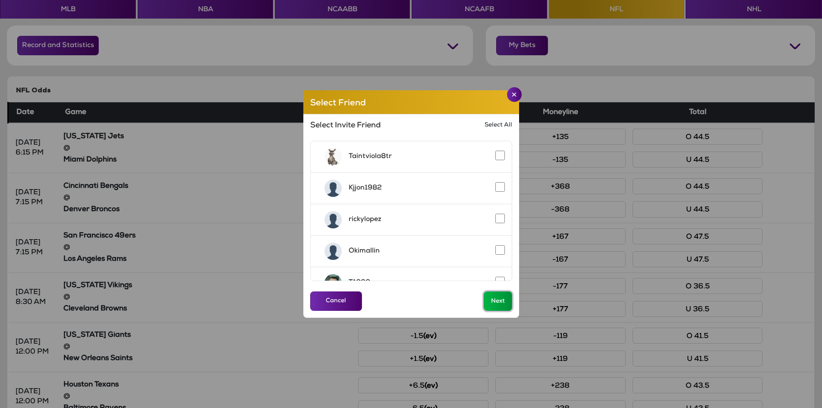
click at [498, 301] on button "Next" at bounding box center [497, 300] width 28 height 19
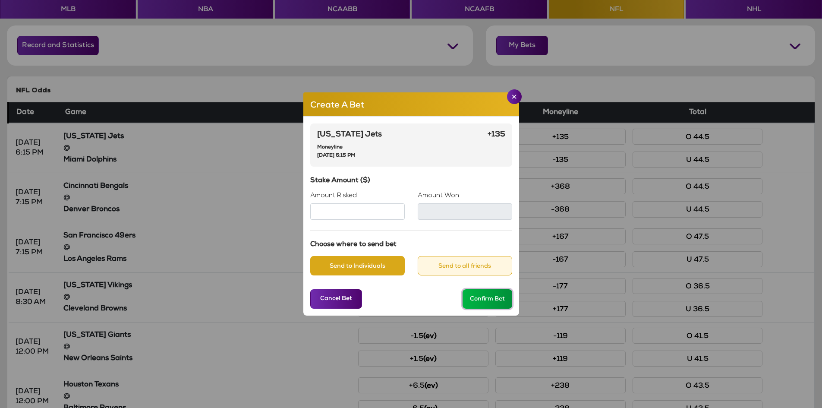
click at [484, 298] on button "Confirm Bet" at bounding box center [487, 298] width 50 height 19
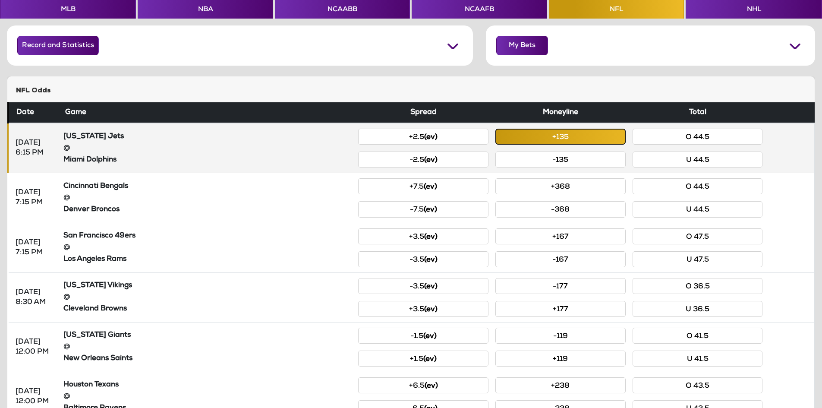
click at [553, 135] on button "+135" at bounding box center [560, 137] width 130 height 16
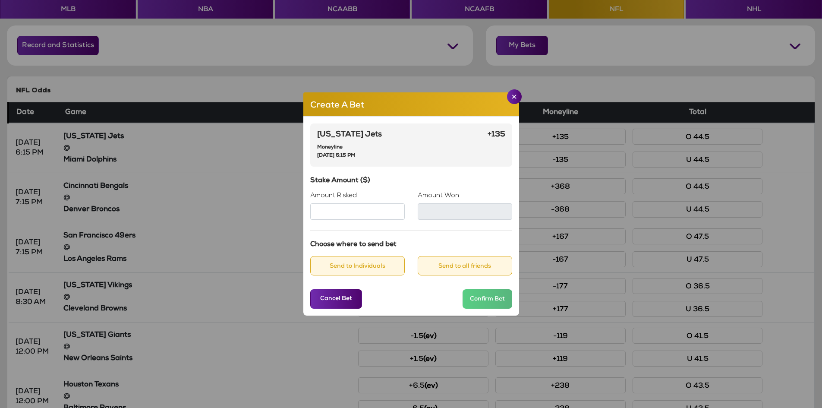
click at [386, 213] on input "Amount Risked" at bounding box center [357, 211] width 94 height 16
type input "***"
click at [355, 259] on button "Send to Individuals" at bounding box center [357, 265] width 94 height 19
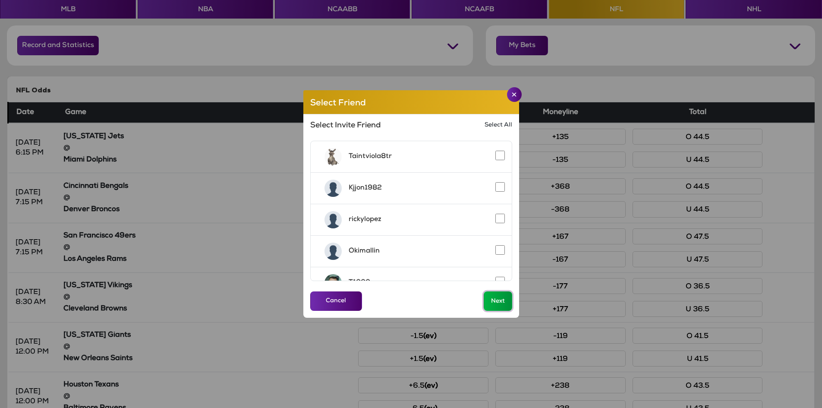
click at [500, 300] on button "Next" at bounding box center [497, 300] width 28 height 19
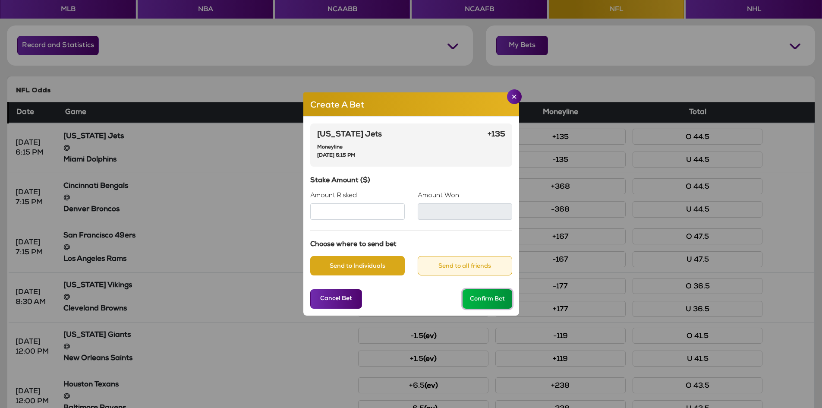
click at [484, 298] on button "Confirm Bet" at bounding box center [487, 298] width 50 height 19
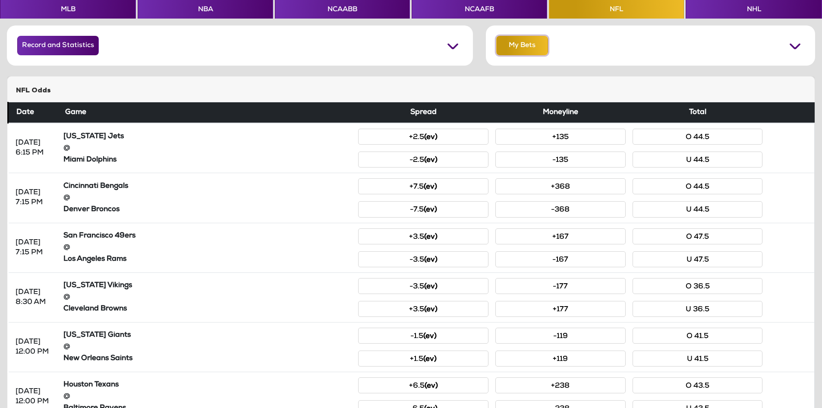
click at [519, 53] on button "My Bets" at bounding box center [522, 45] width 52 height 19
